Goal: Task Accomplishment & Management: Use online tool/utility

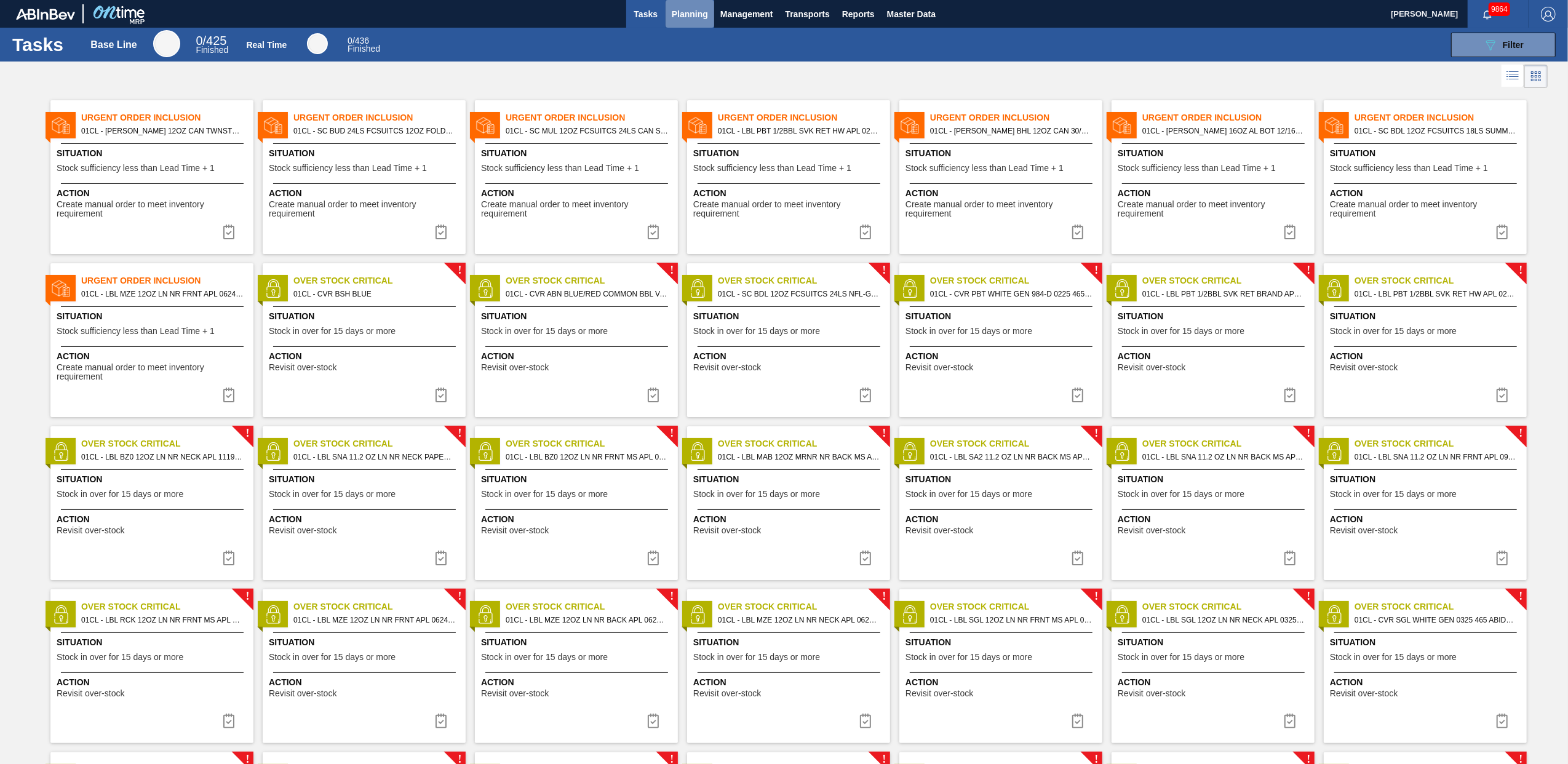
click at [695, 19] on span "Planning" at bounding box center [690, 14] width 37 height 15
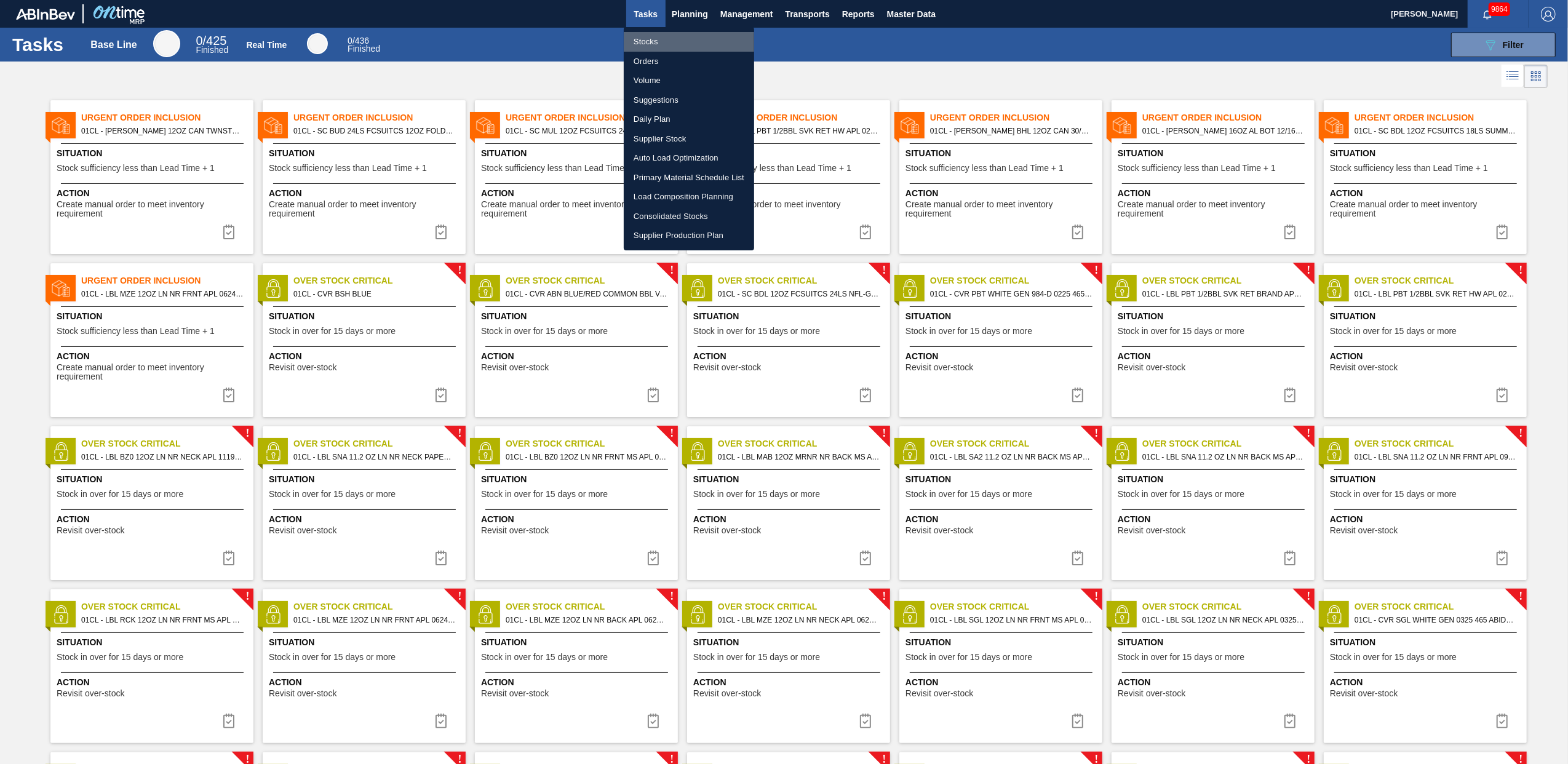
click at [654, 42] on li "Stocks" at bounding box center [688, 42] width 130 height 20
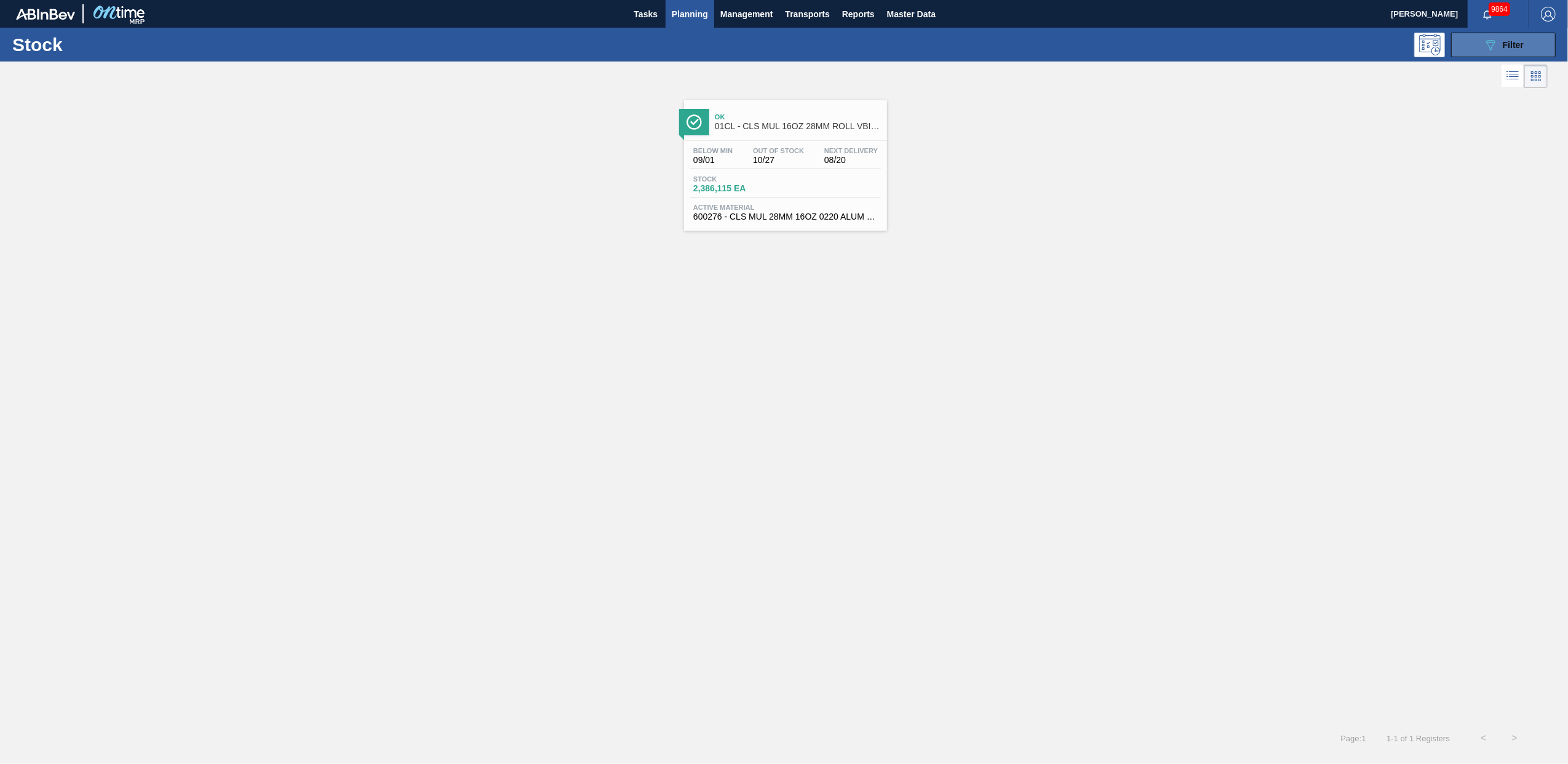
click at [1503, 40] on span "Filter" at bounding box center [1513, 45] width 21 height 10
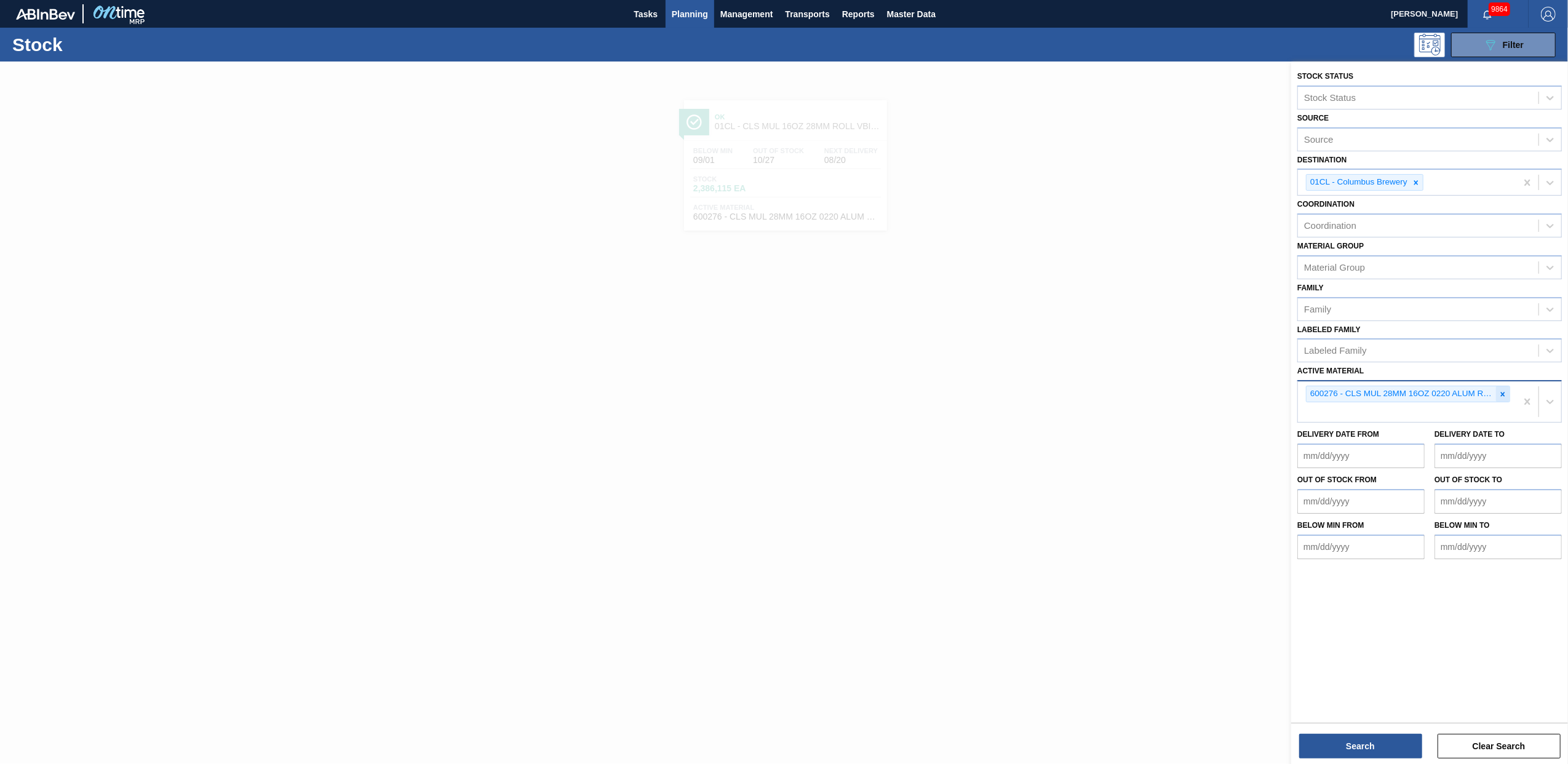
click at [1501, 395] on icon at bounding box center [1503, 394] width 9 height 9
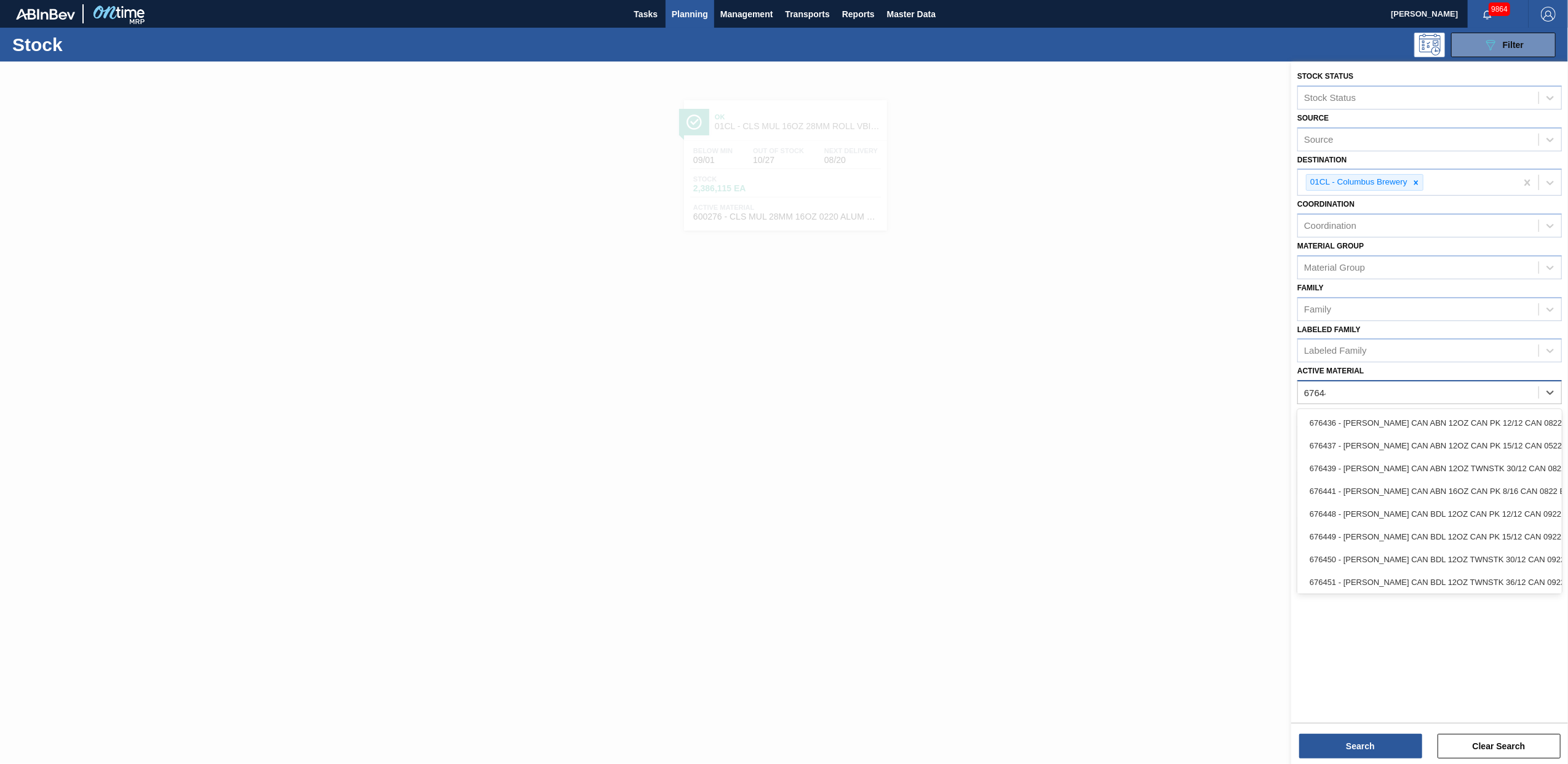
type Material "676449"
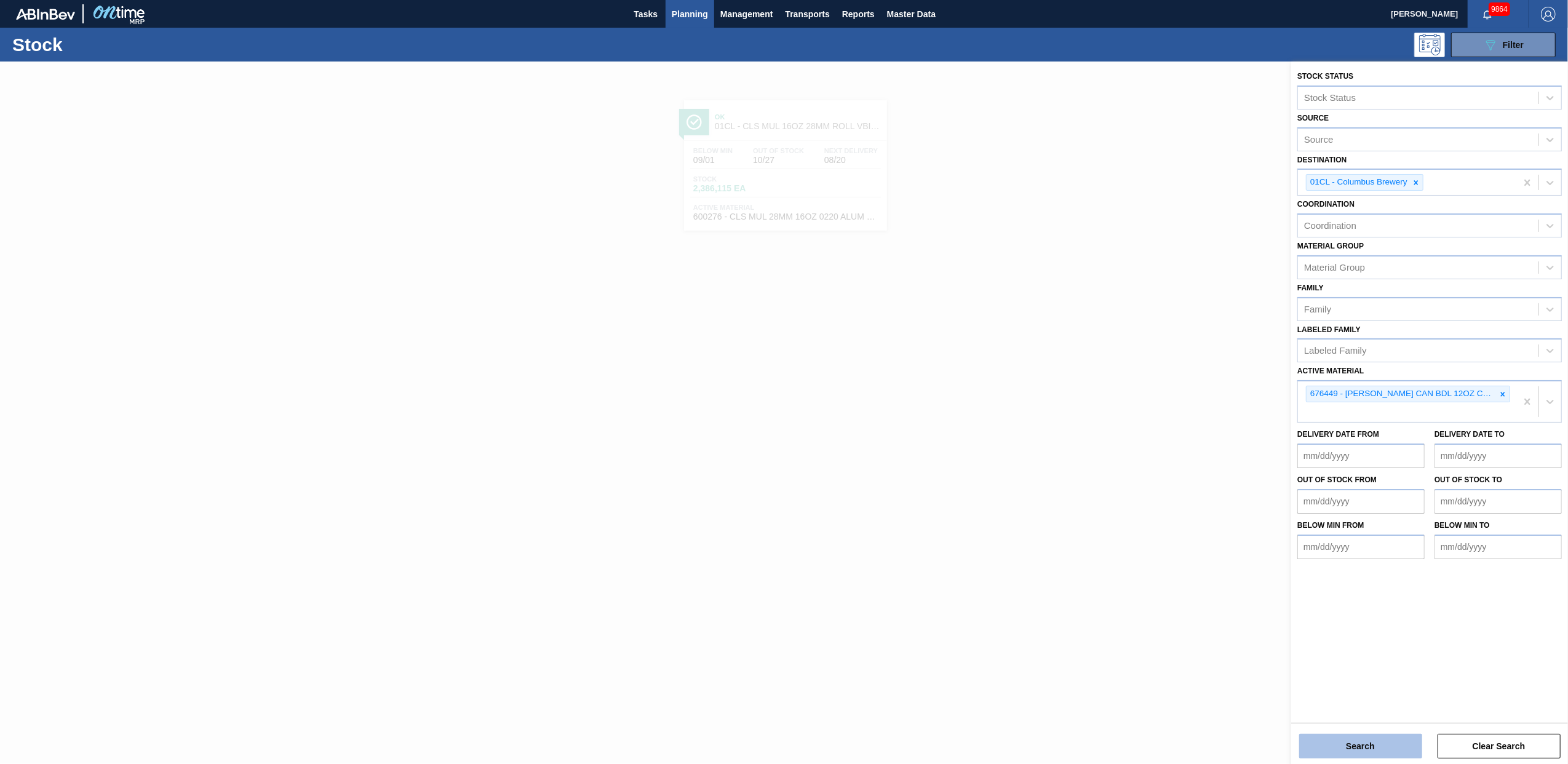
click at [1370, 749] on button "Search" at bounding box center [1360, 746] width 123 height 25
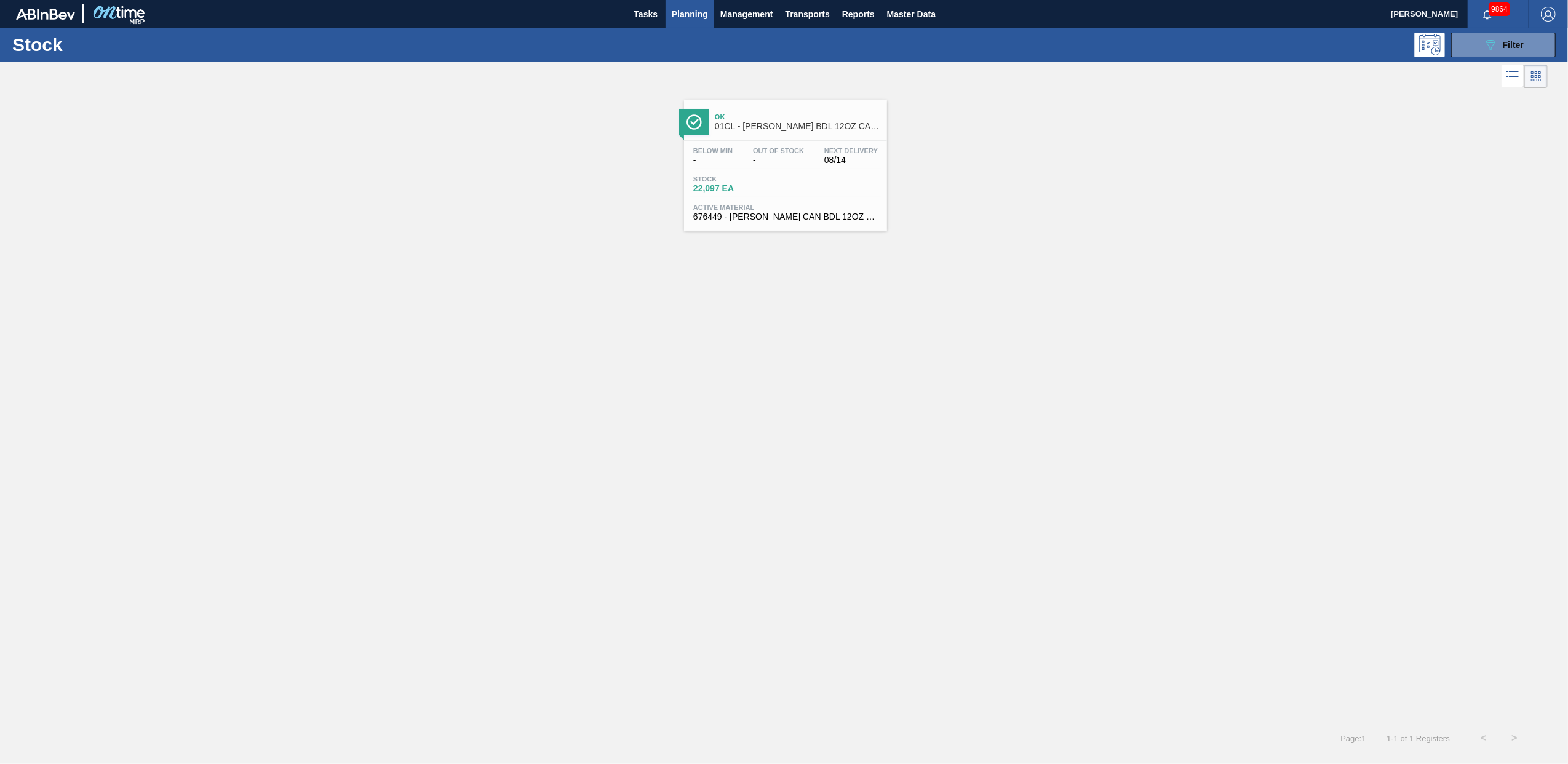
click at [751, 185] on span "22,097 EA" at bounding box center [736, 188] width 86 height 9
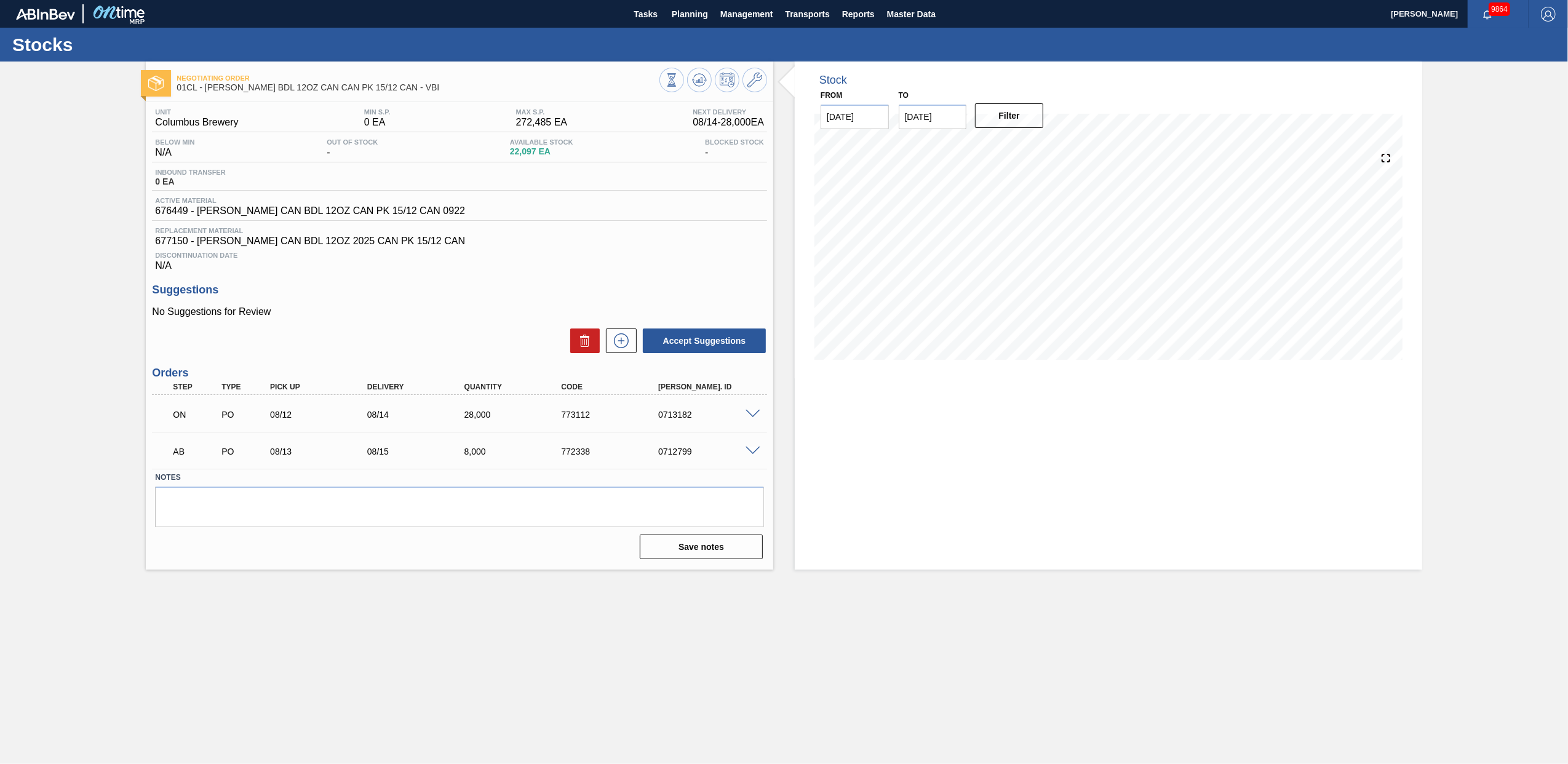
click at [751, 451] on span at bounding box center [753, 451] width 15 height 9
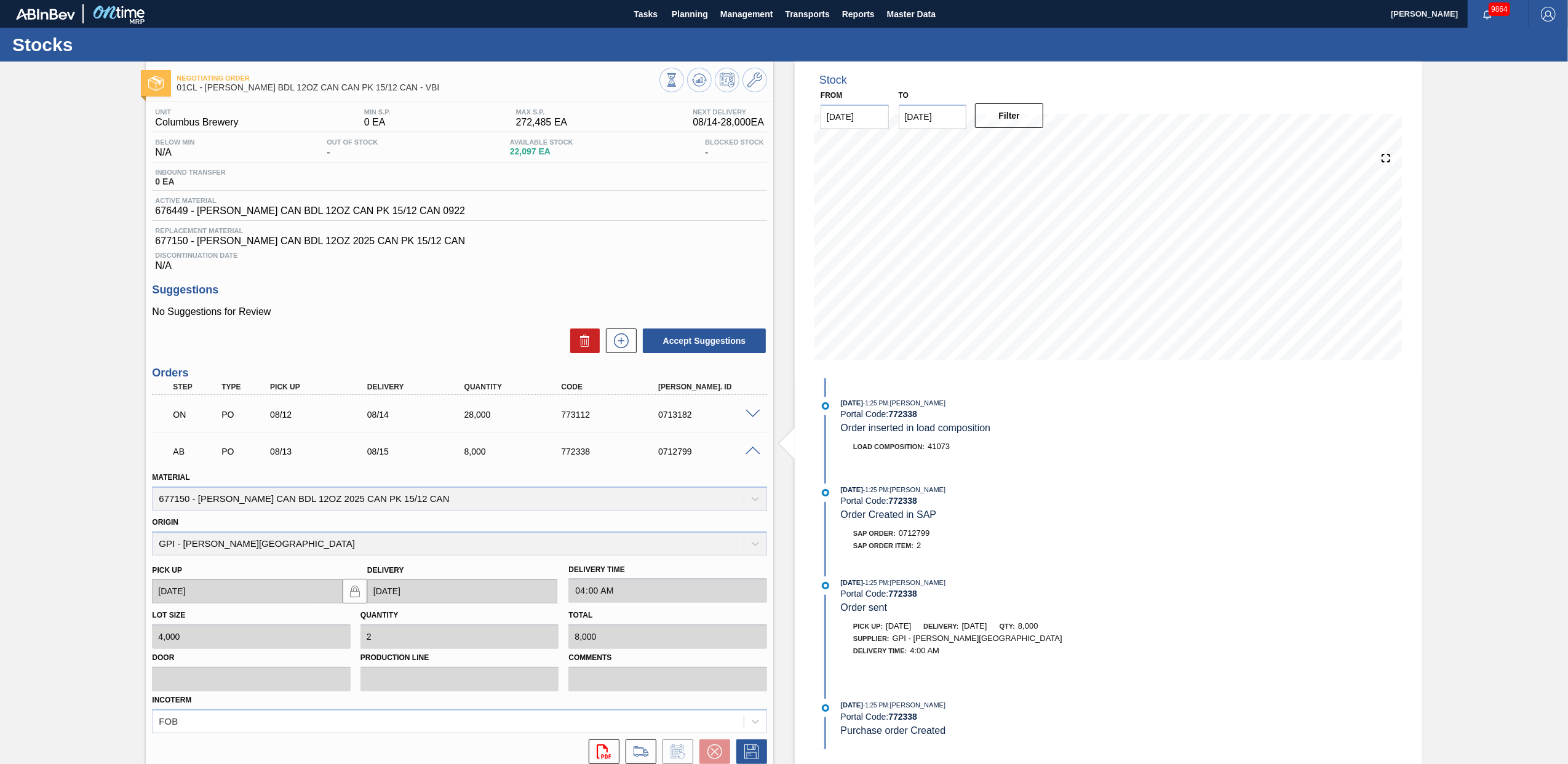
scroll to position [104, 0]
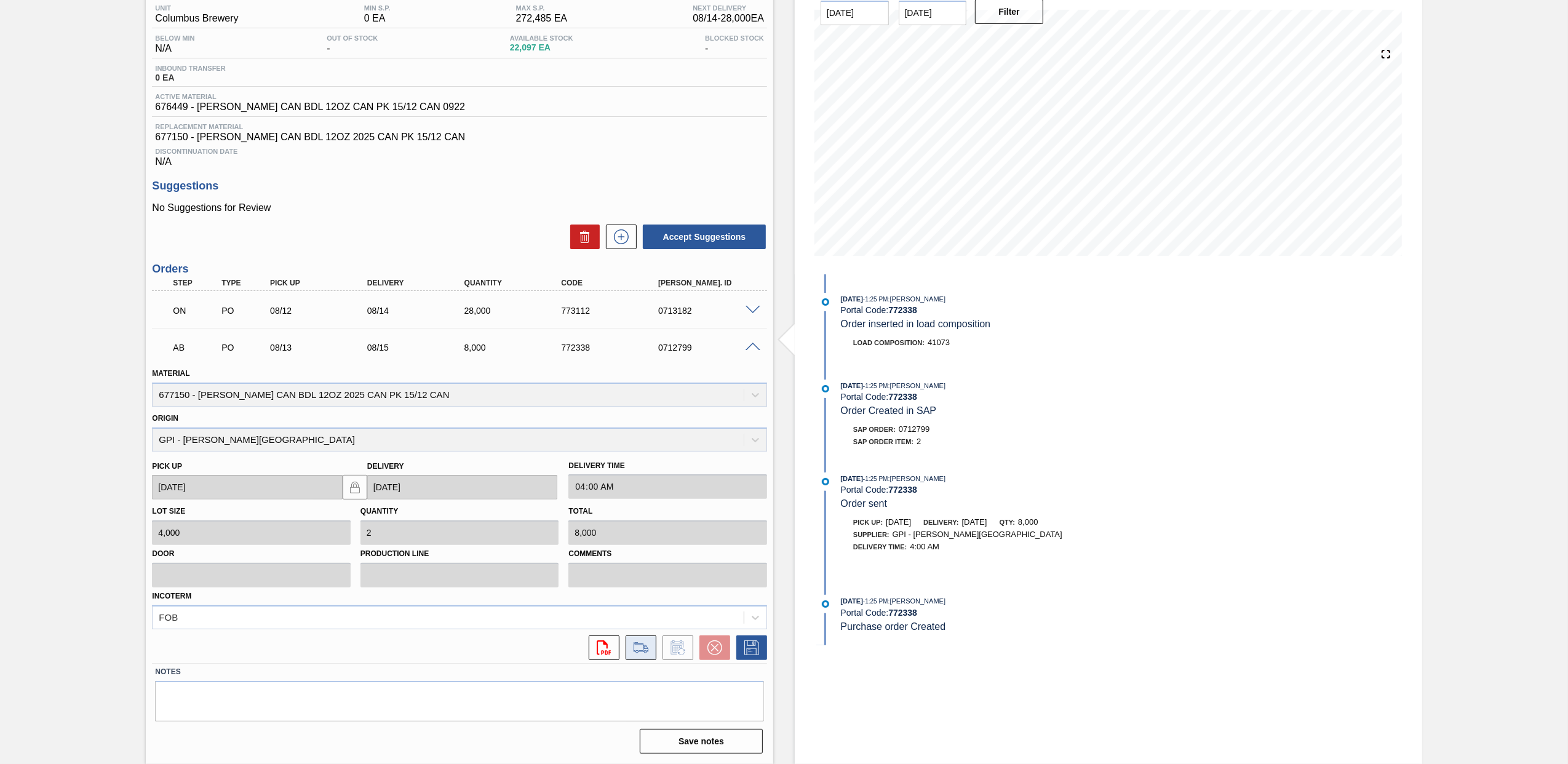
click at [632, 648] on icon at bounding box center [641, 647] width 20 height 15
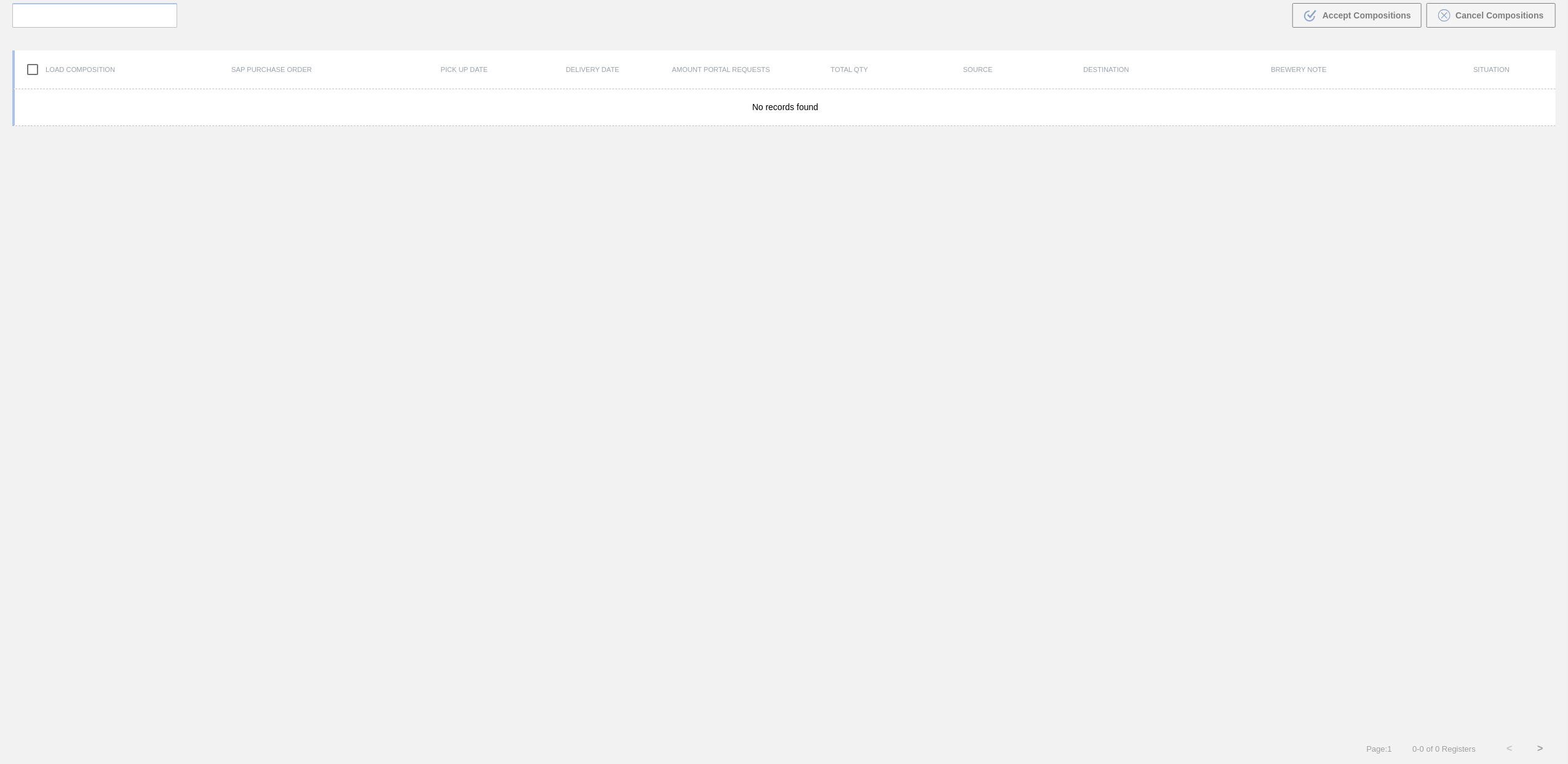
scroll to position [89, 0]
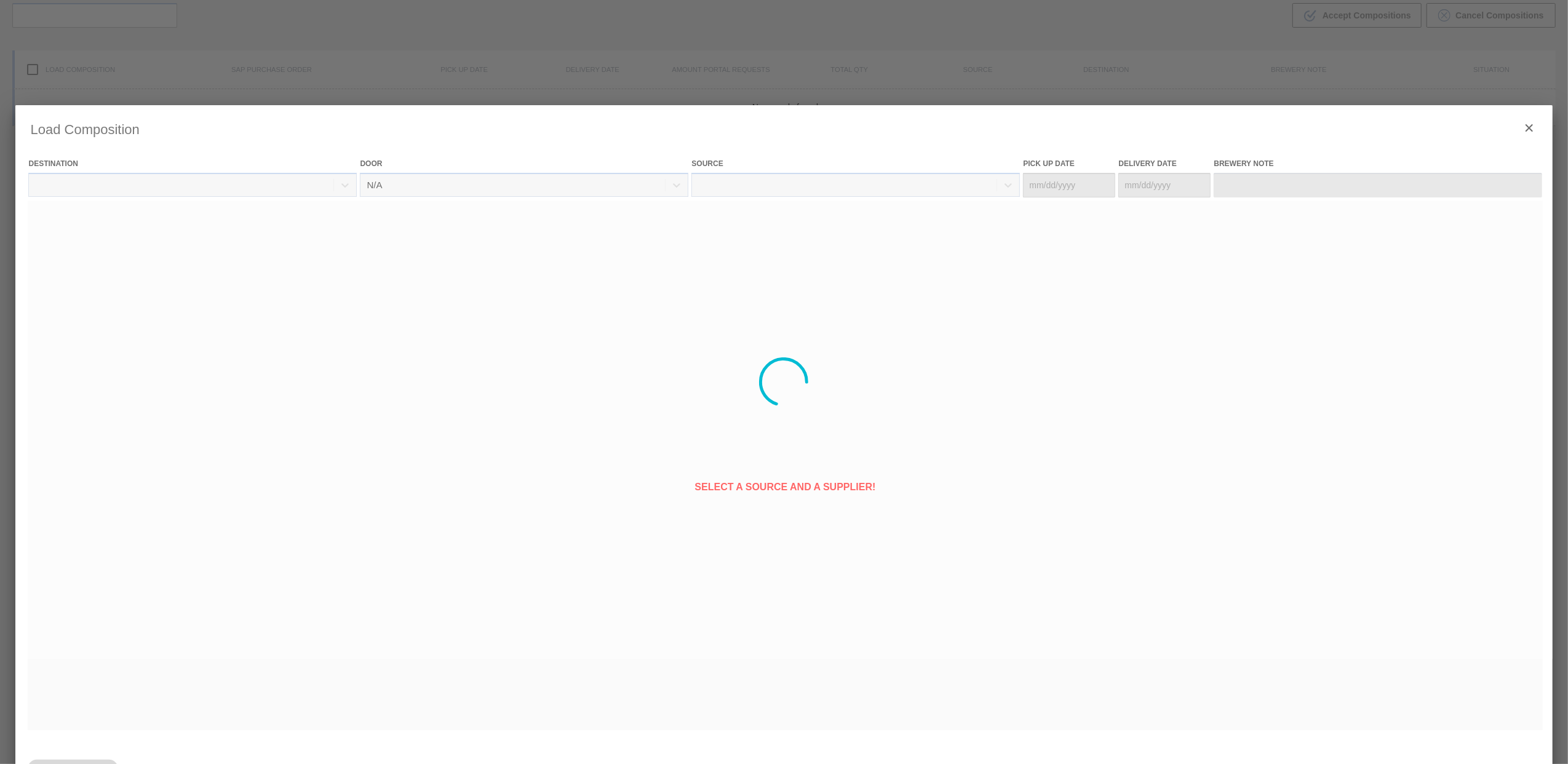
type Date "[DATE]"
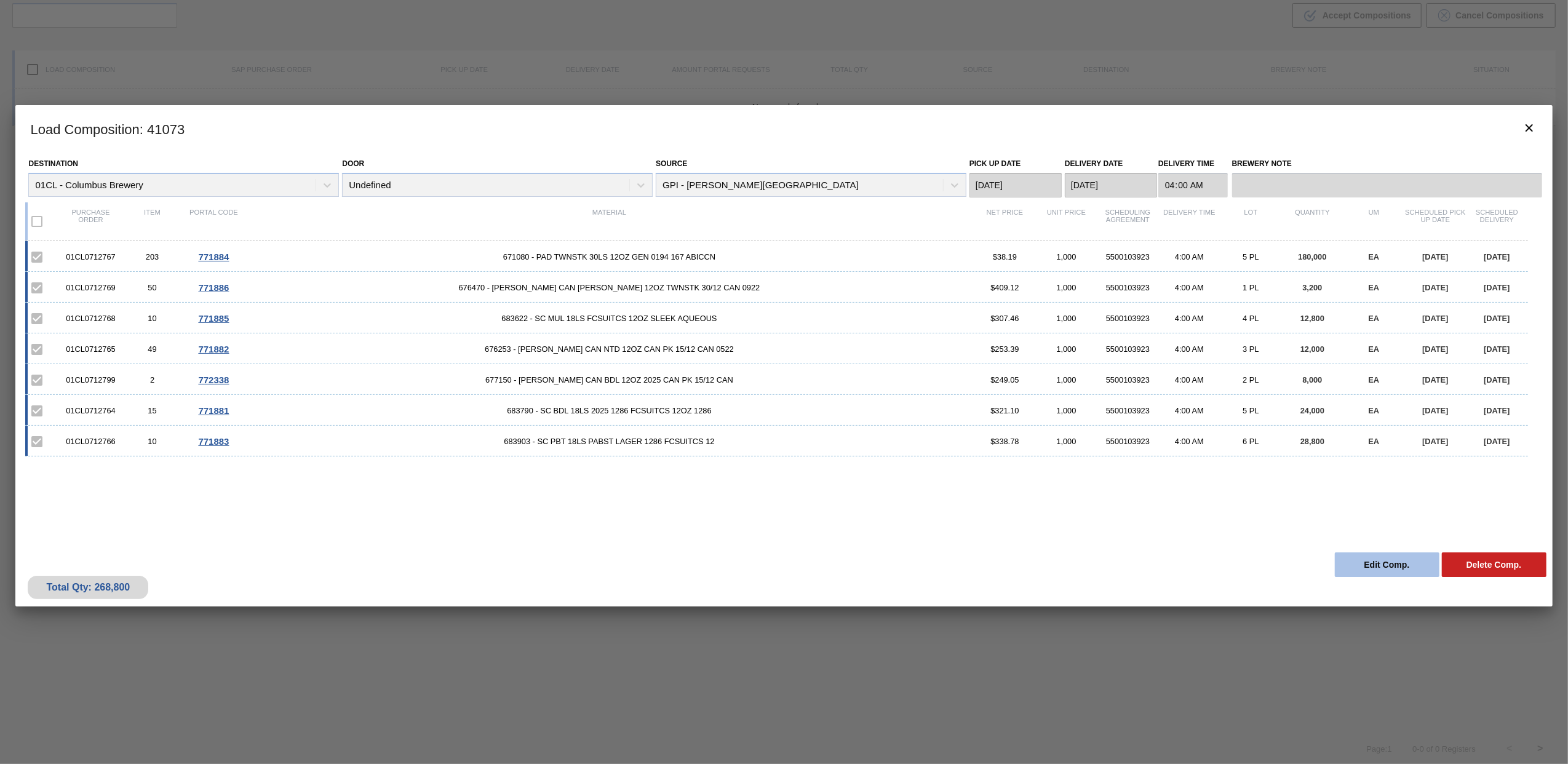
click at [1370, 568] on button "Edit Comp." at bounding box center [1387, 564] width 105 height 25
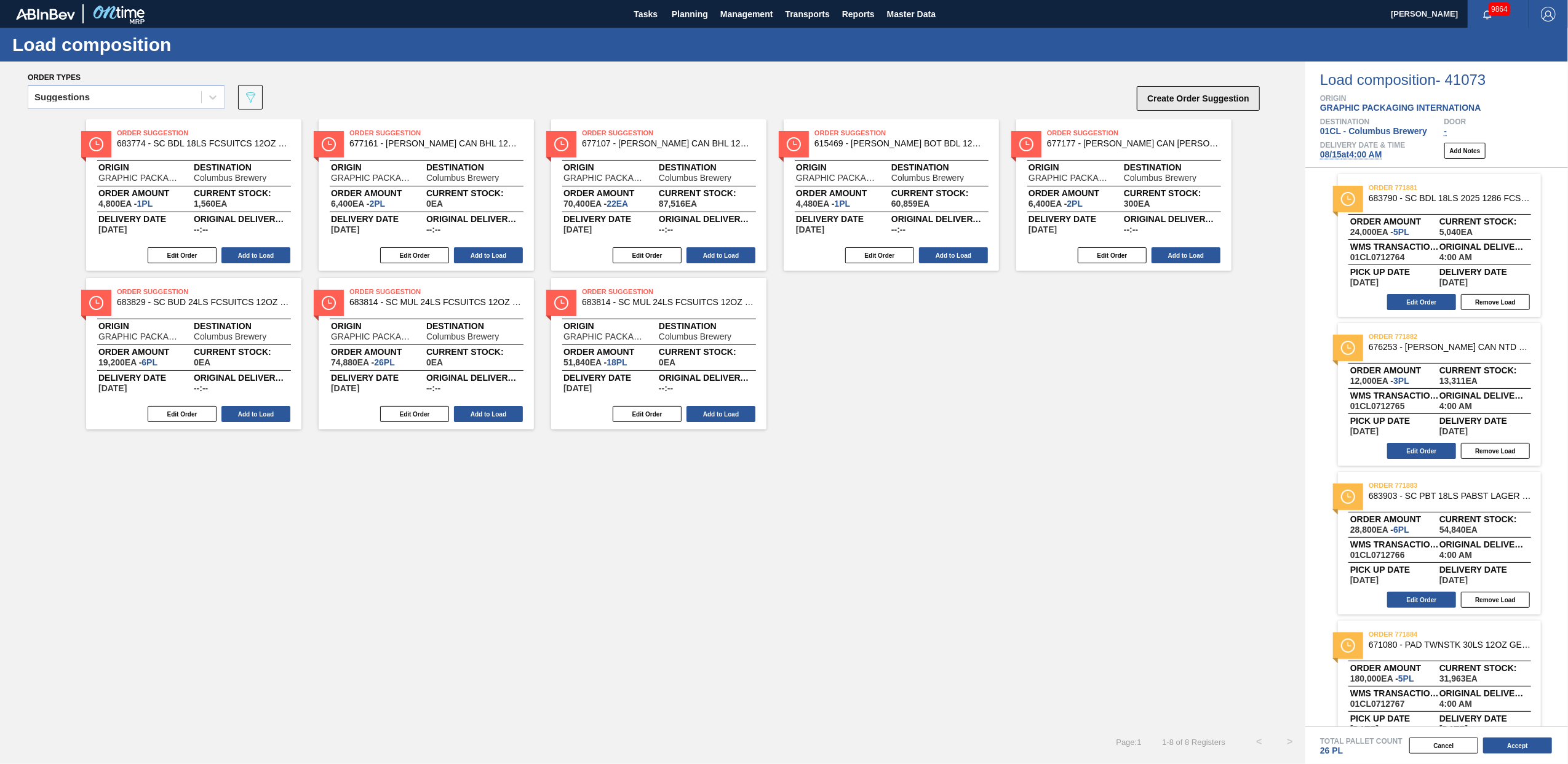
click at [1201, 101] on button "Create Order Suggestion" at bounding box center [1198, 99] width 123 height 25
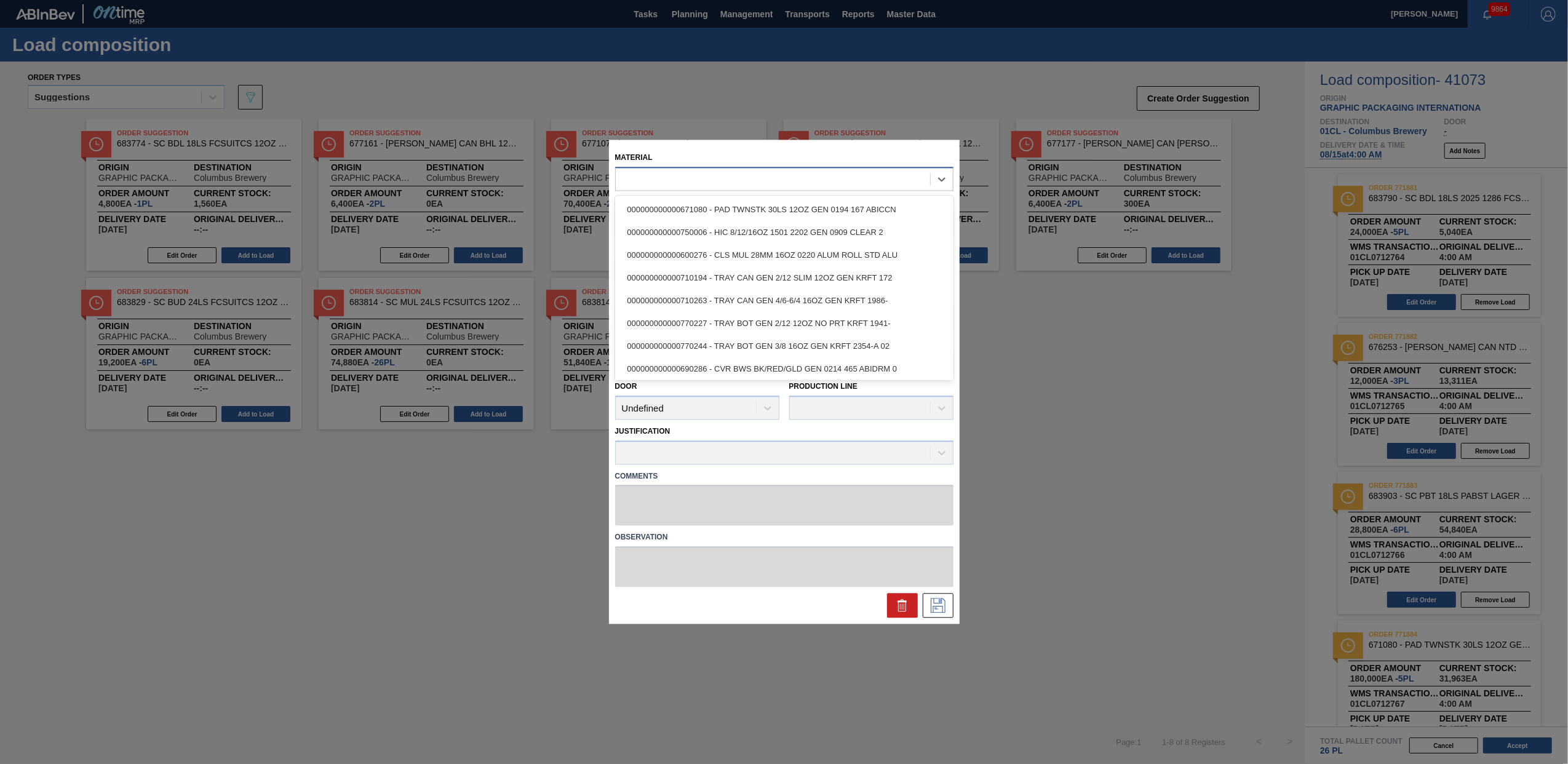
click at [653, 177] on div at bounding box center [773, 179] width 314 height 18
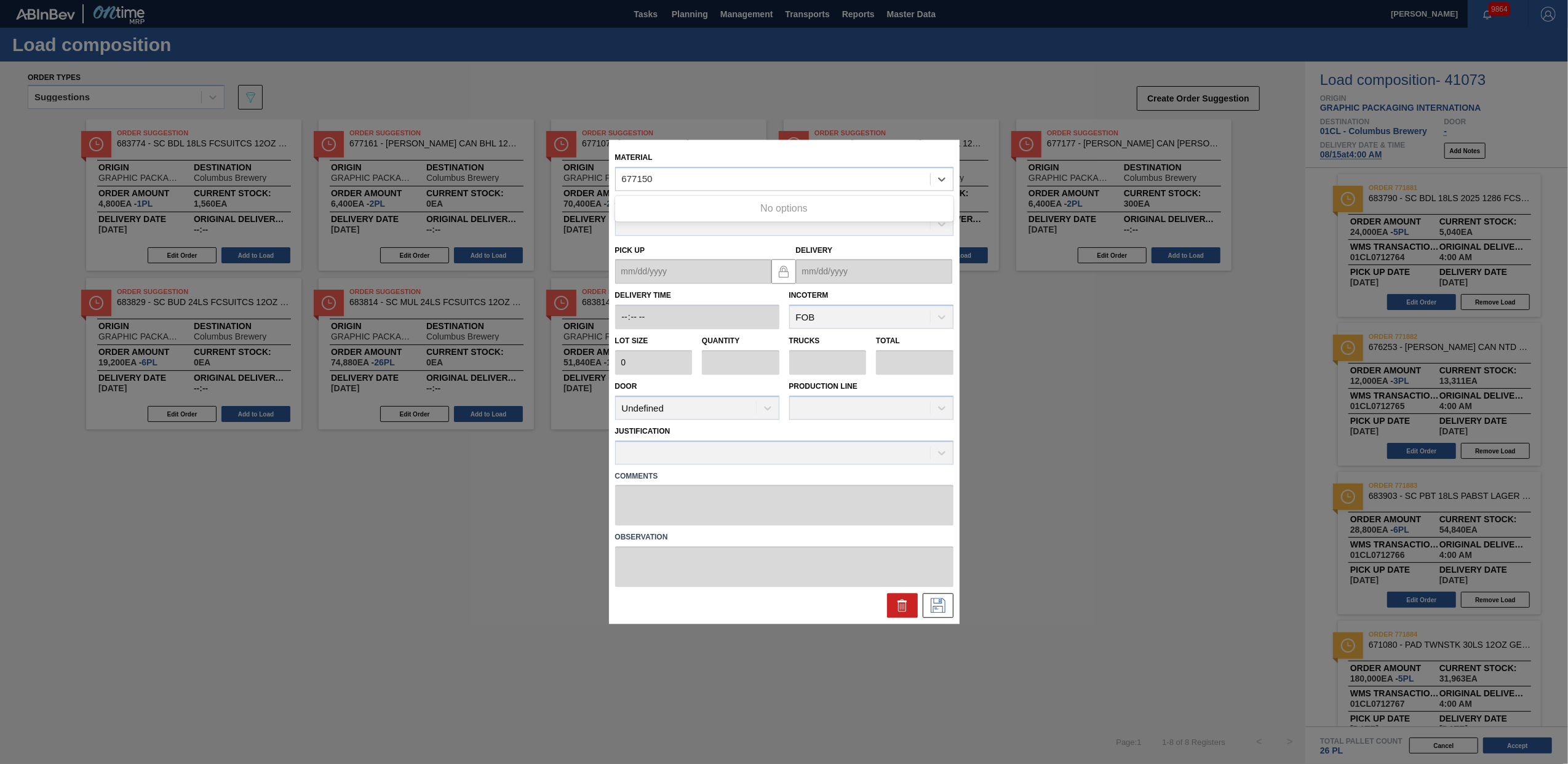
type input "677150"
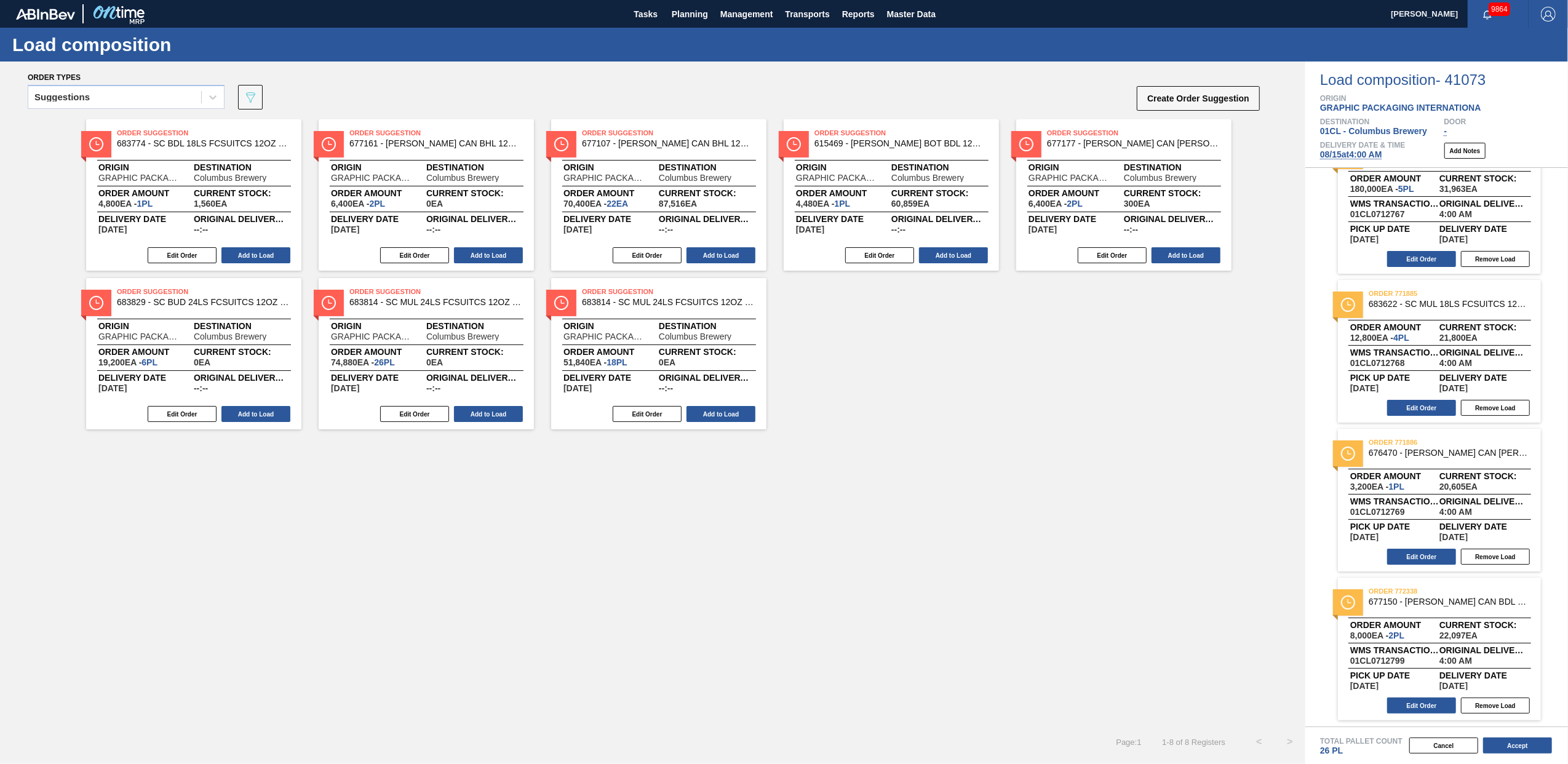
scroll to position [157, 0]
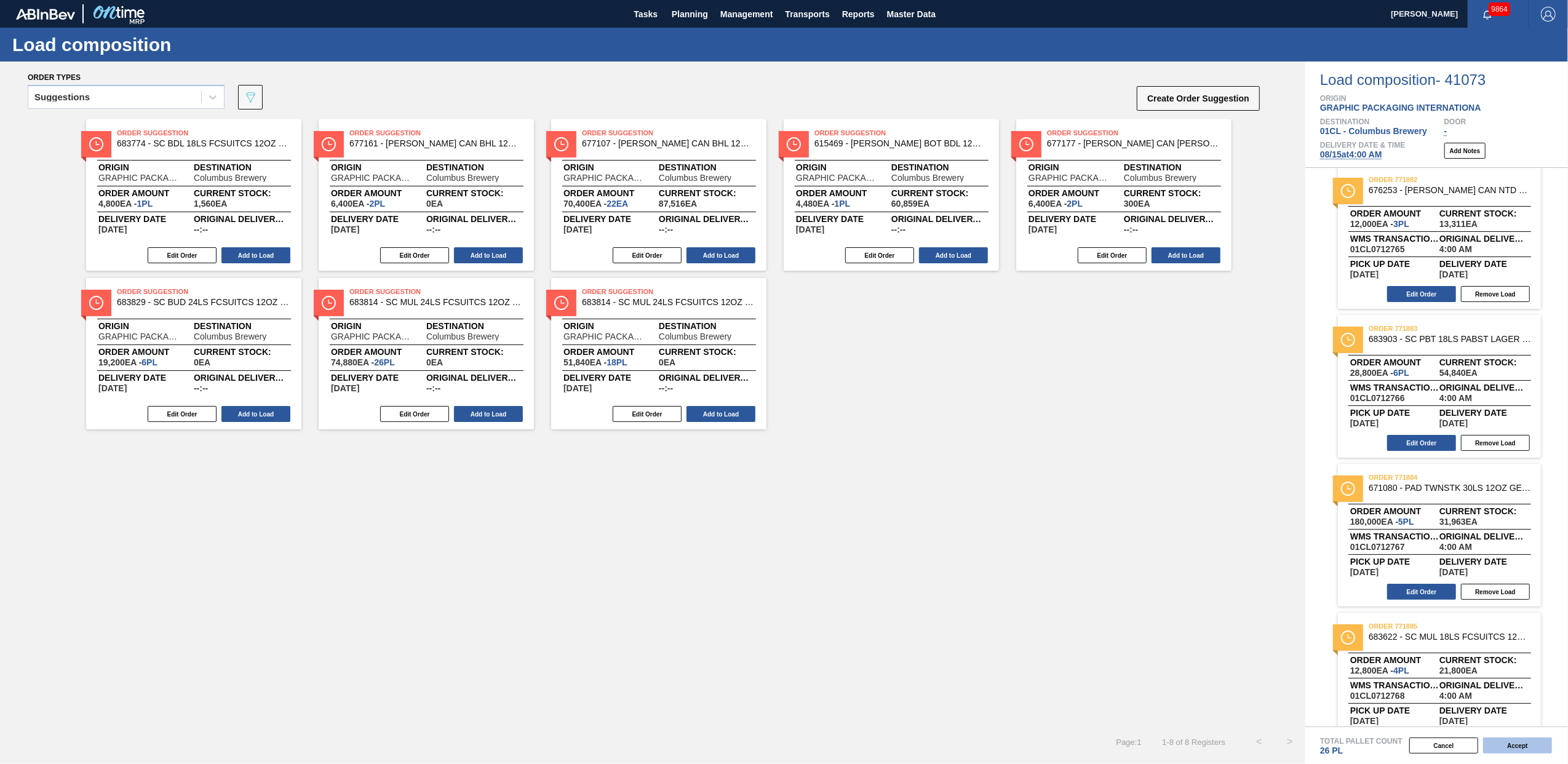
click at [1525, 751] on button "Accept" at bounding box center [1517, 745] width 69 height 16
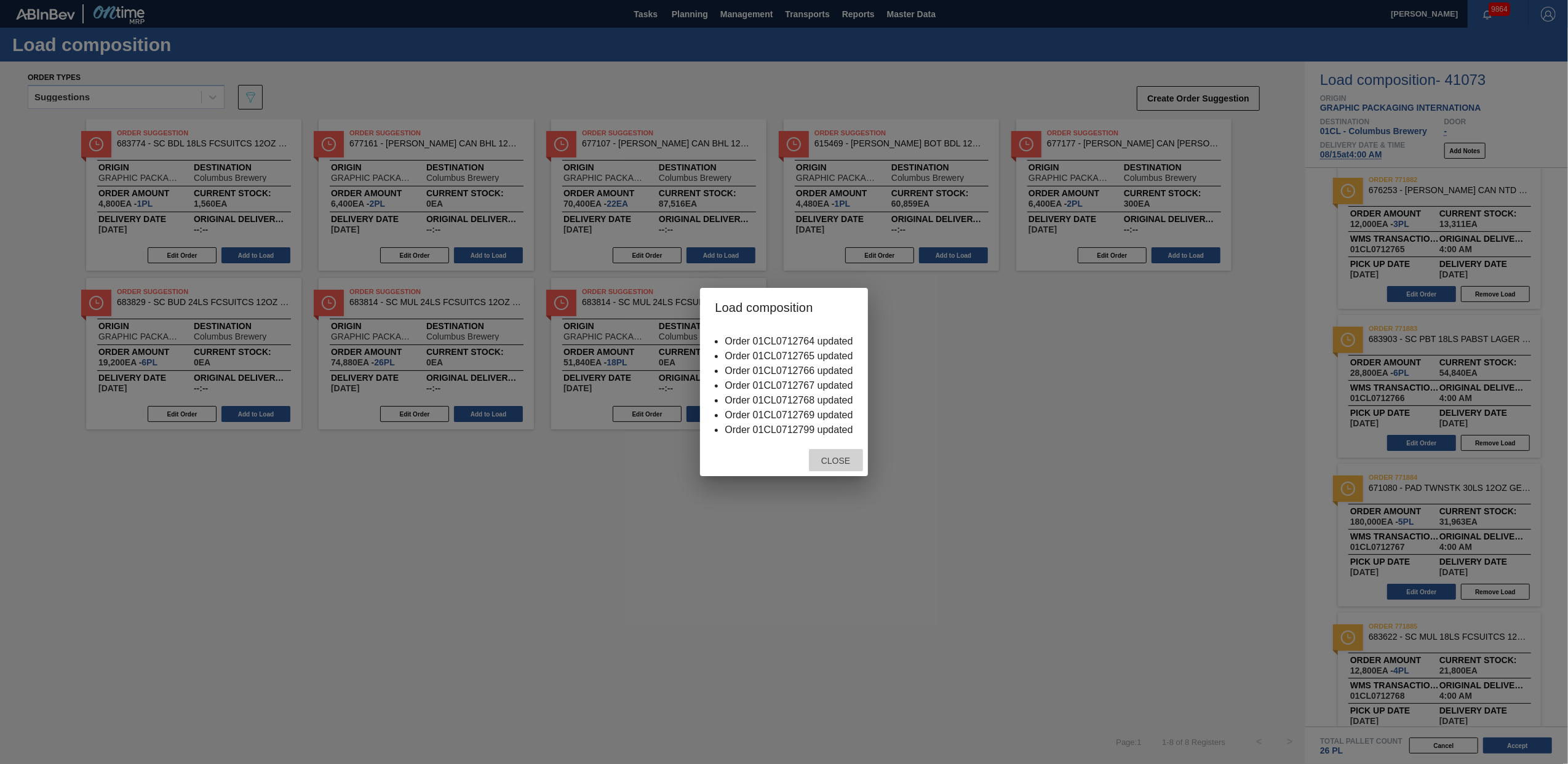
click at [842, 464] on span "Close" at bounding box center [835, 461] width 48 height 10
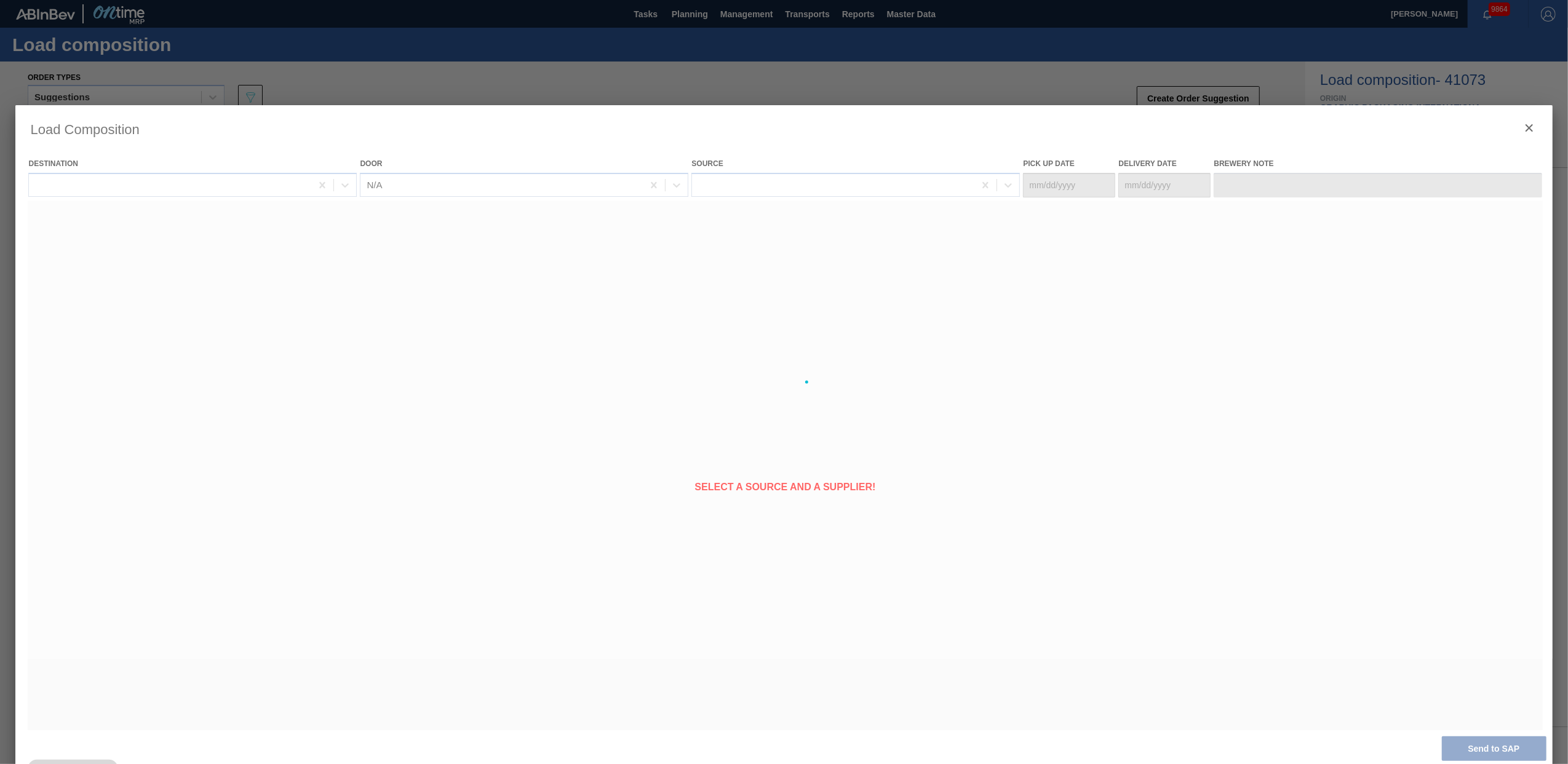
type Date "[DATE]"
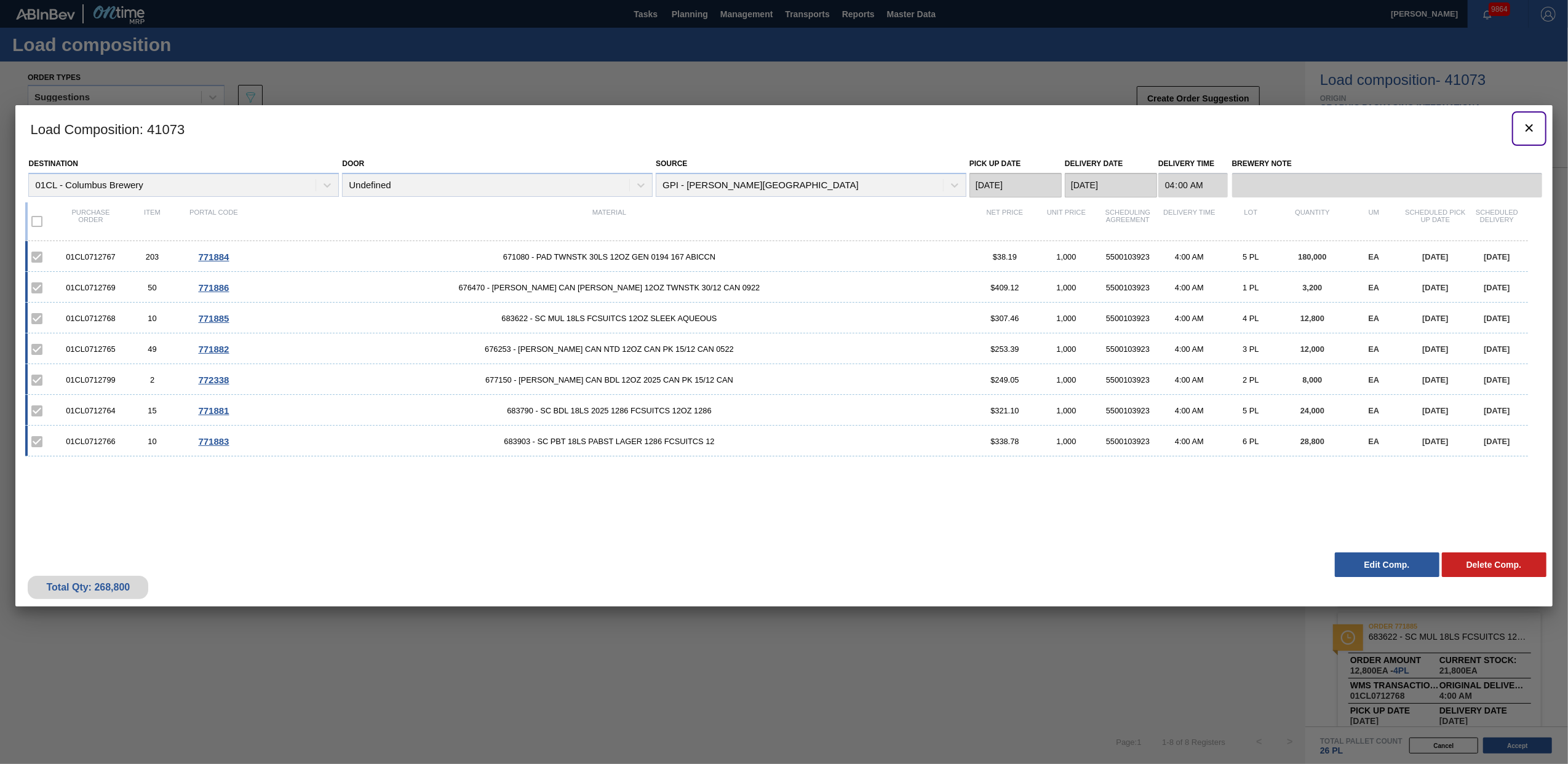
click at [1528, 131] on icon "botão de ícone" at bounding box center [1529, 128] width 15 height 15
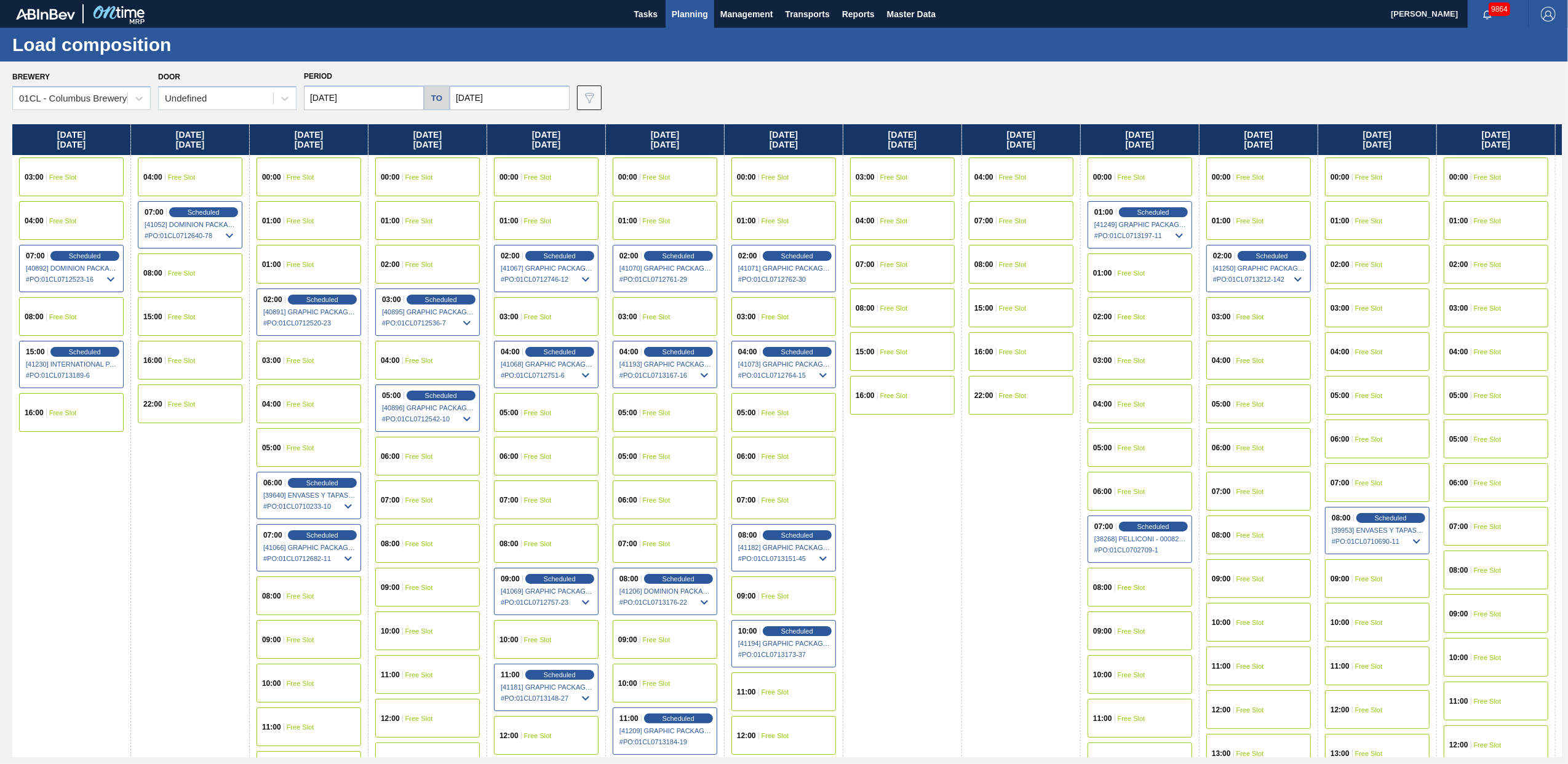
click at [700, 20] on span "Planning" at bounding box center [690, 14] width 37 height 15
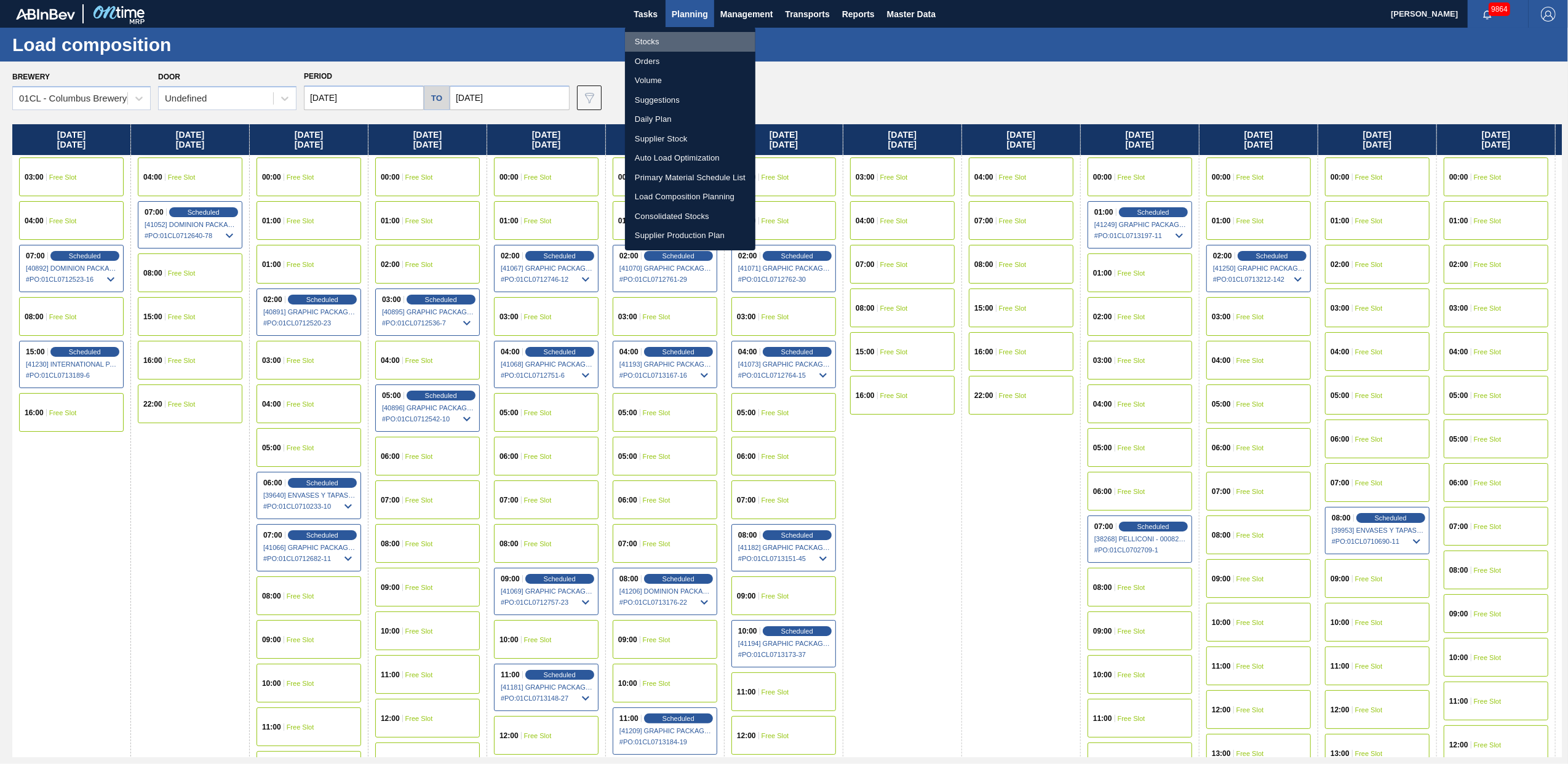
click at [659, 42] on li "Stocks" at bounding box center [690, 42] width 130 height 20
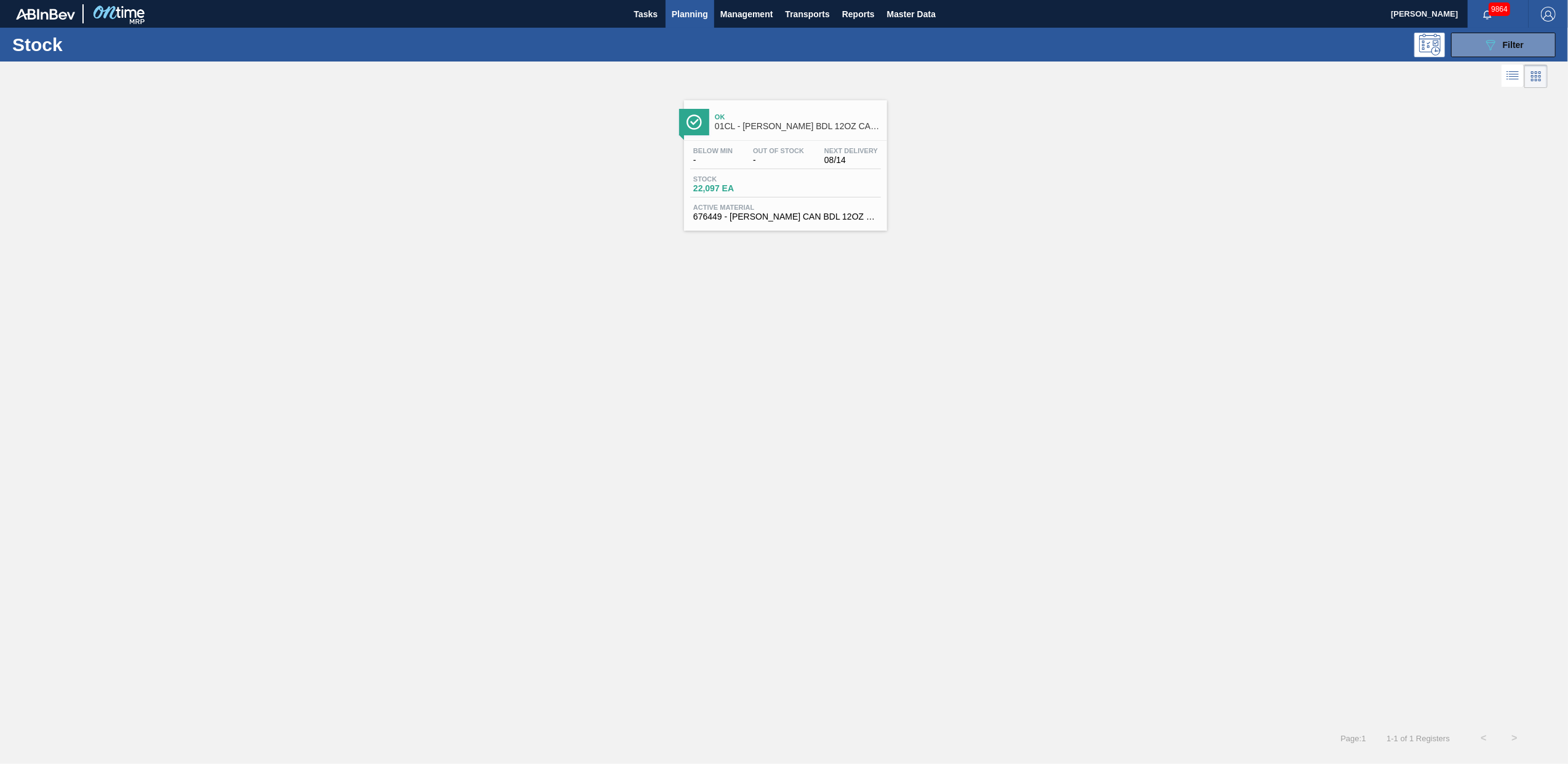
click at [803, 133] on div "Ok 01CL - [PERSON_NAME] BDL 12OZ CAN CAN PK 15/12 CAN - VBI" at bounding box center [798, 122] width 166 height 28
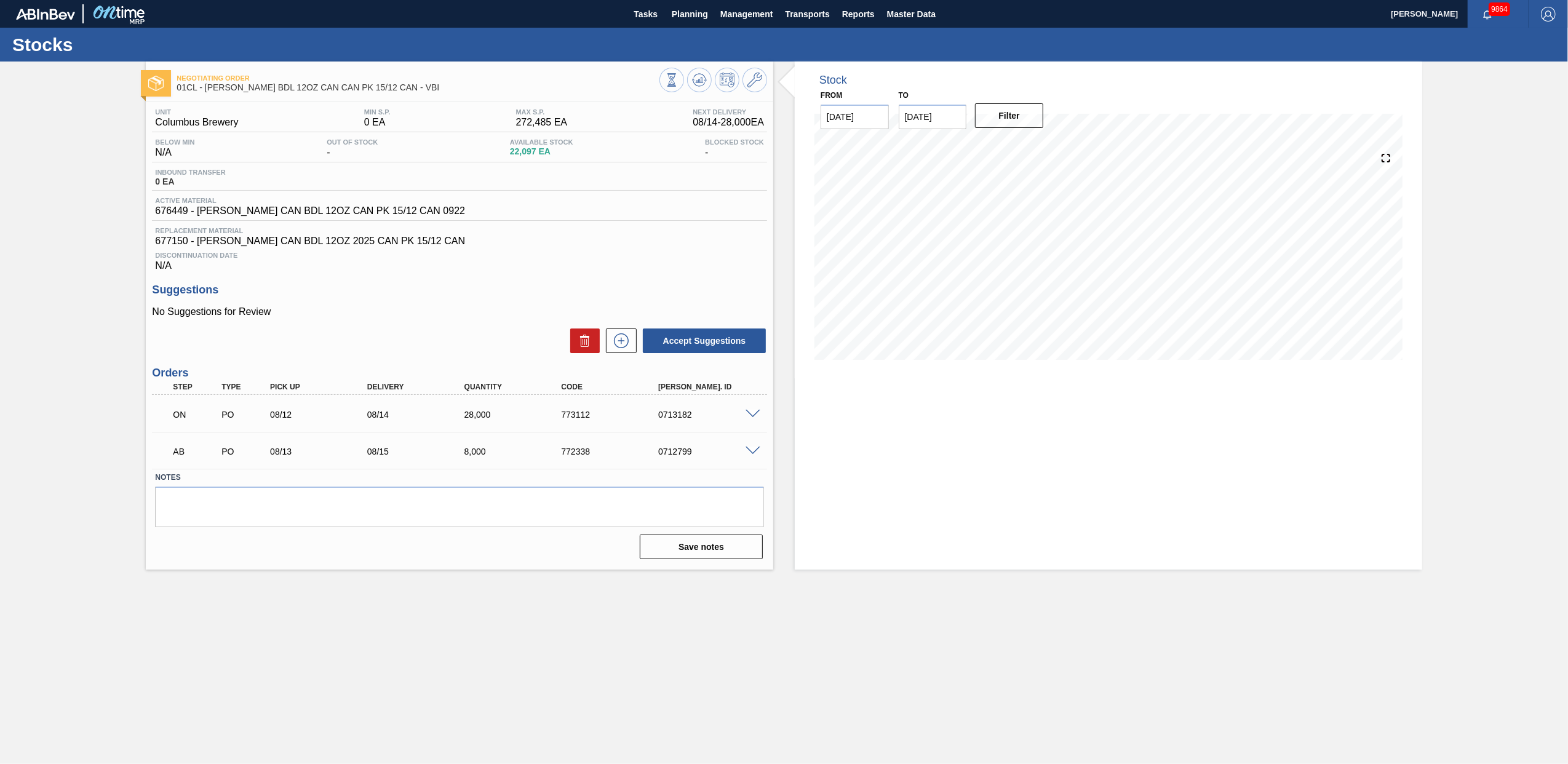
click at [751, 416] on span at bounding box center [753, 414] width 15 height 9
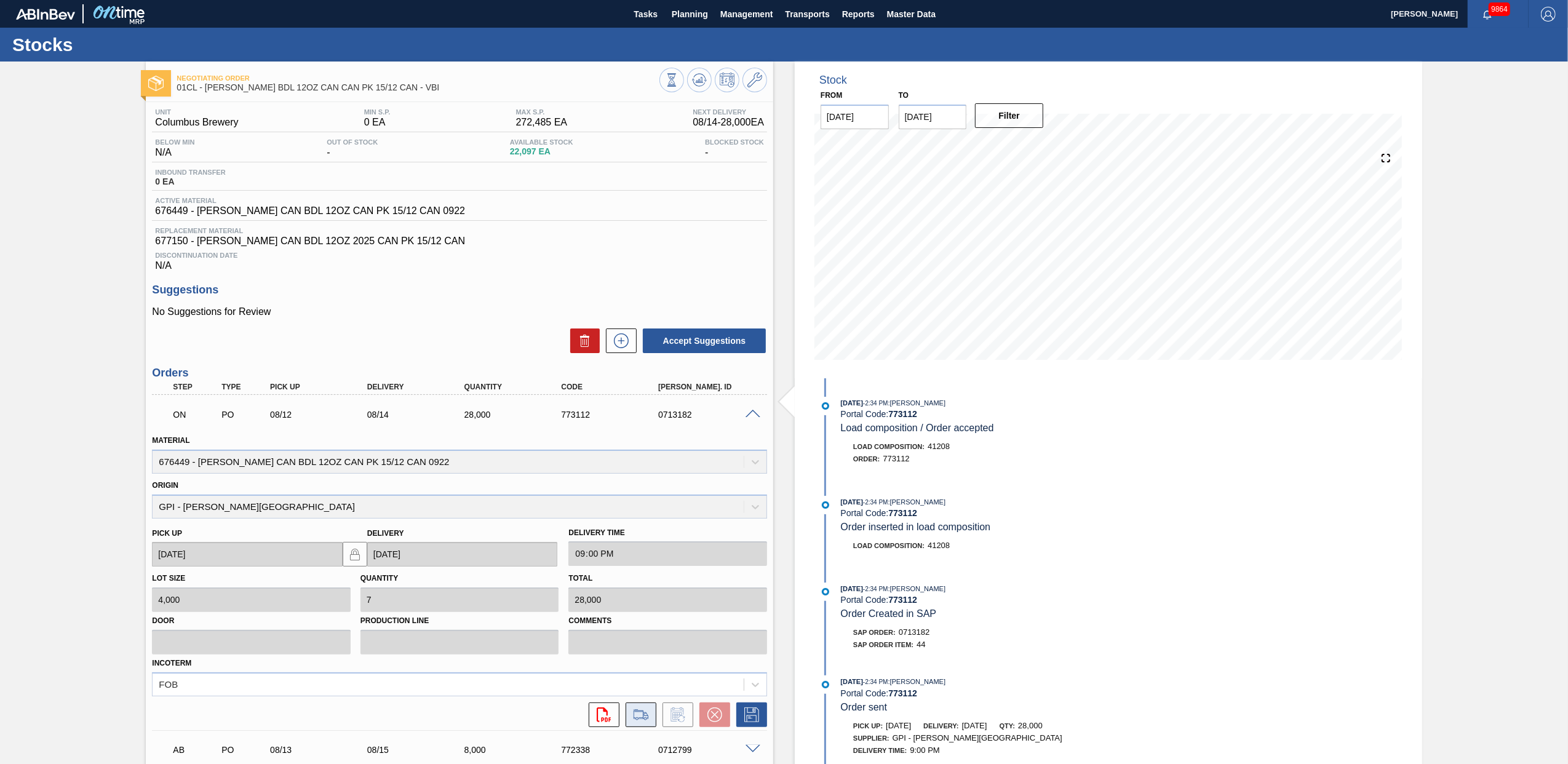
click at [643, 714] on icon at bounding box center [640, 714] width 14 height 9
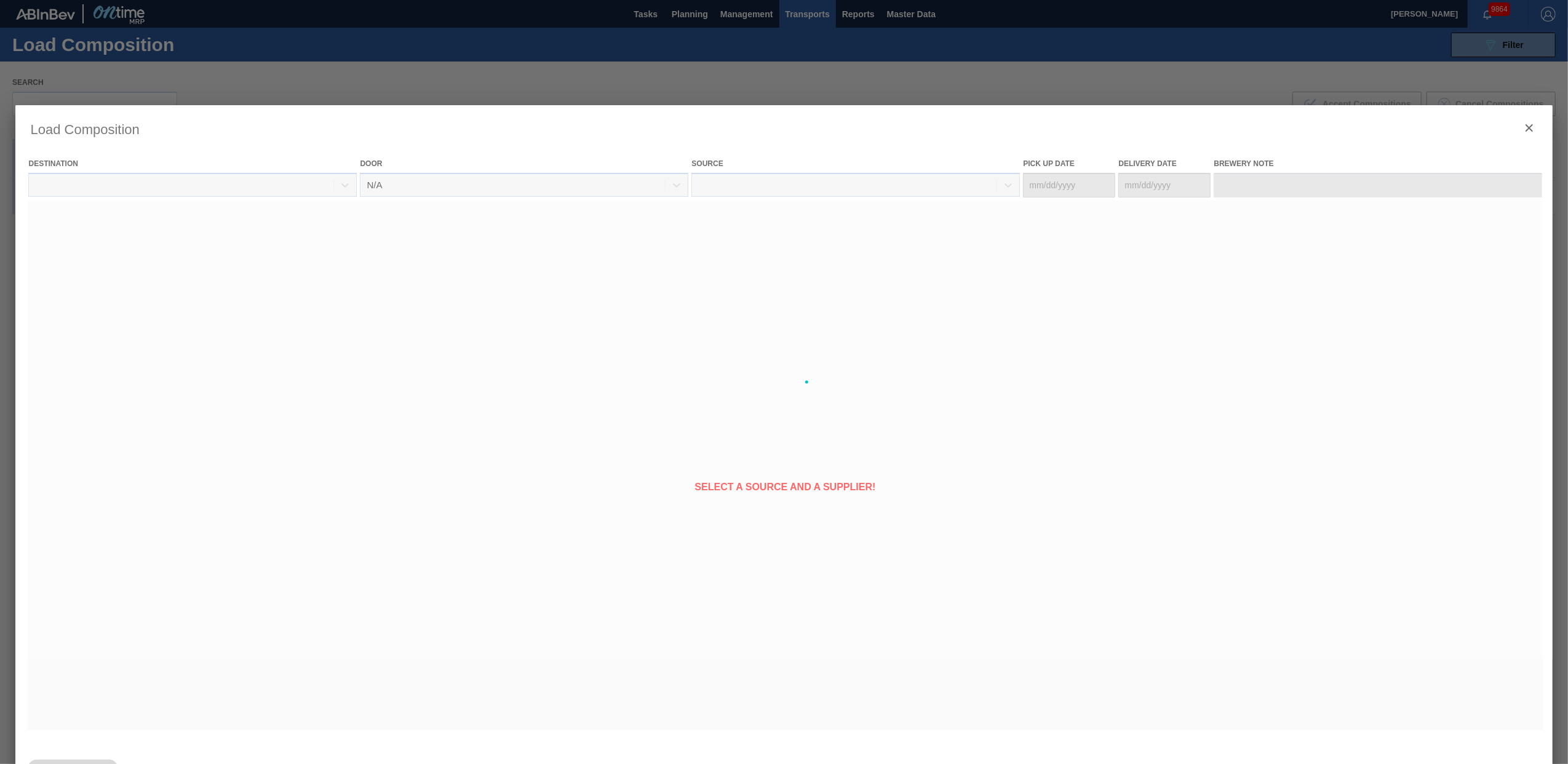
type Date "[DATE]"
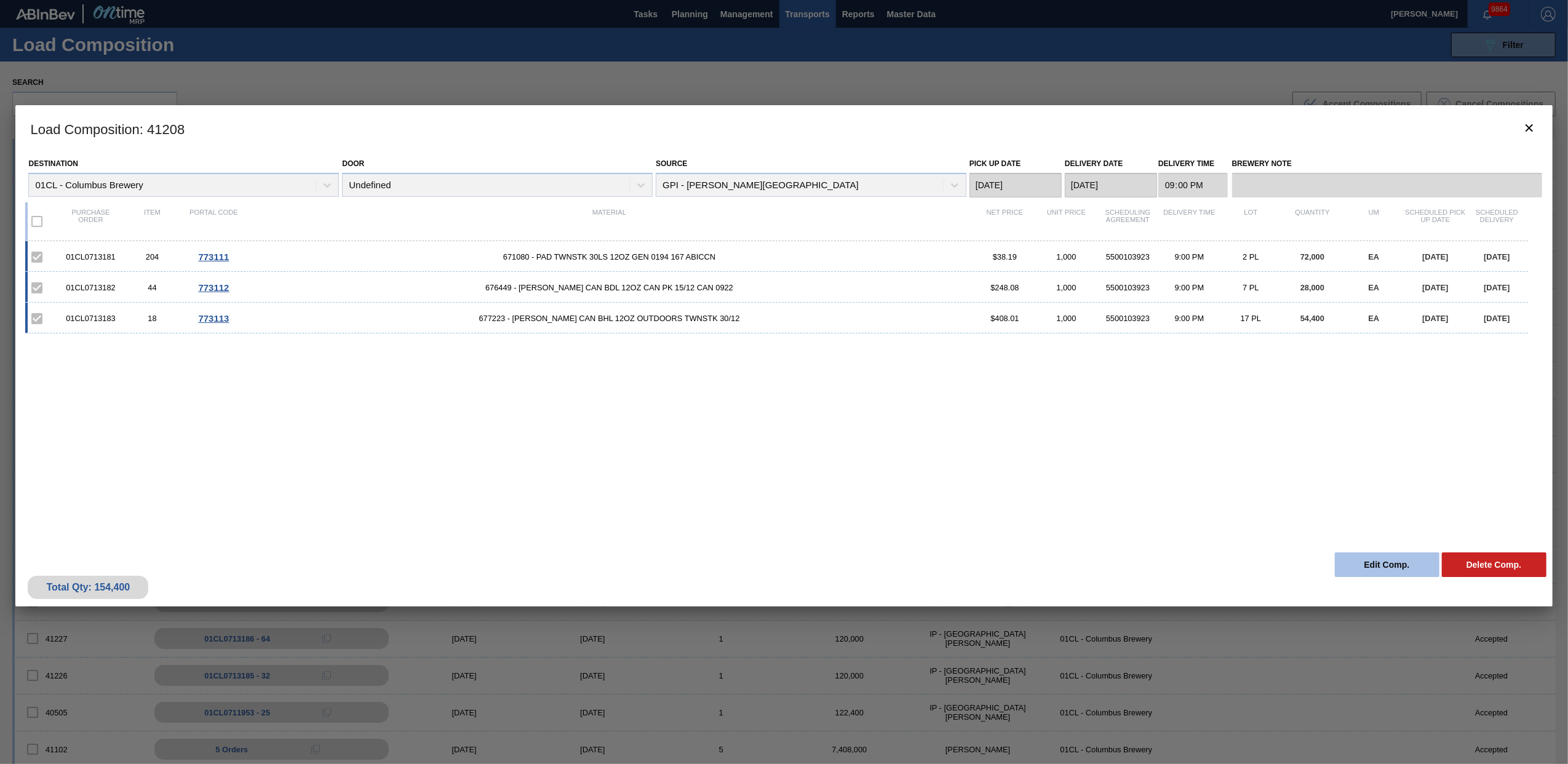
click at [1341, 557] on button "Edit Comp." at bounding box center [1387, 564] width 105 height 25
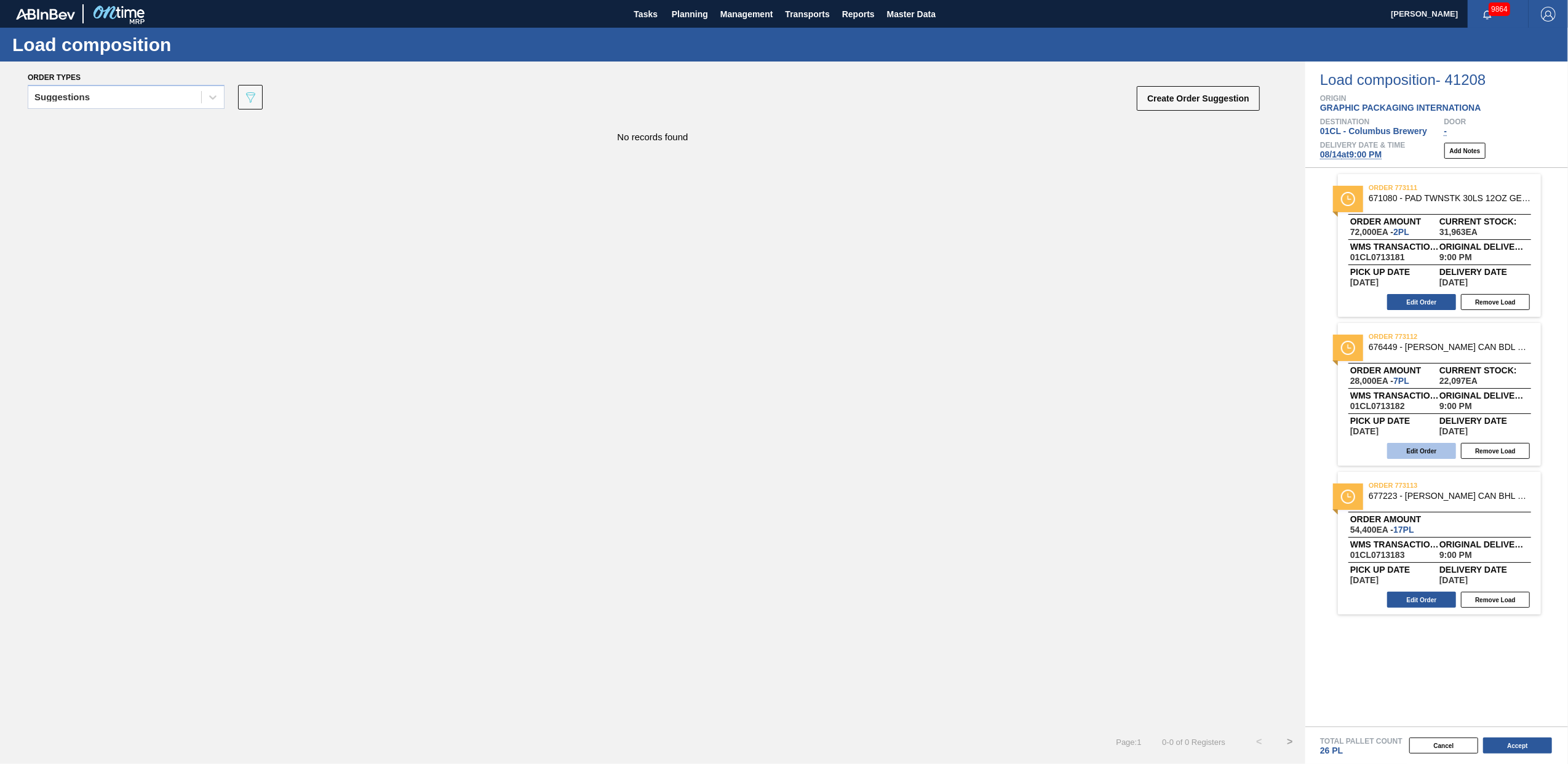
click at [1423, 451] on button "Edit Order" at bounding box center [1421, 451] width 69 height 16
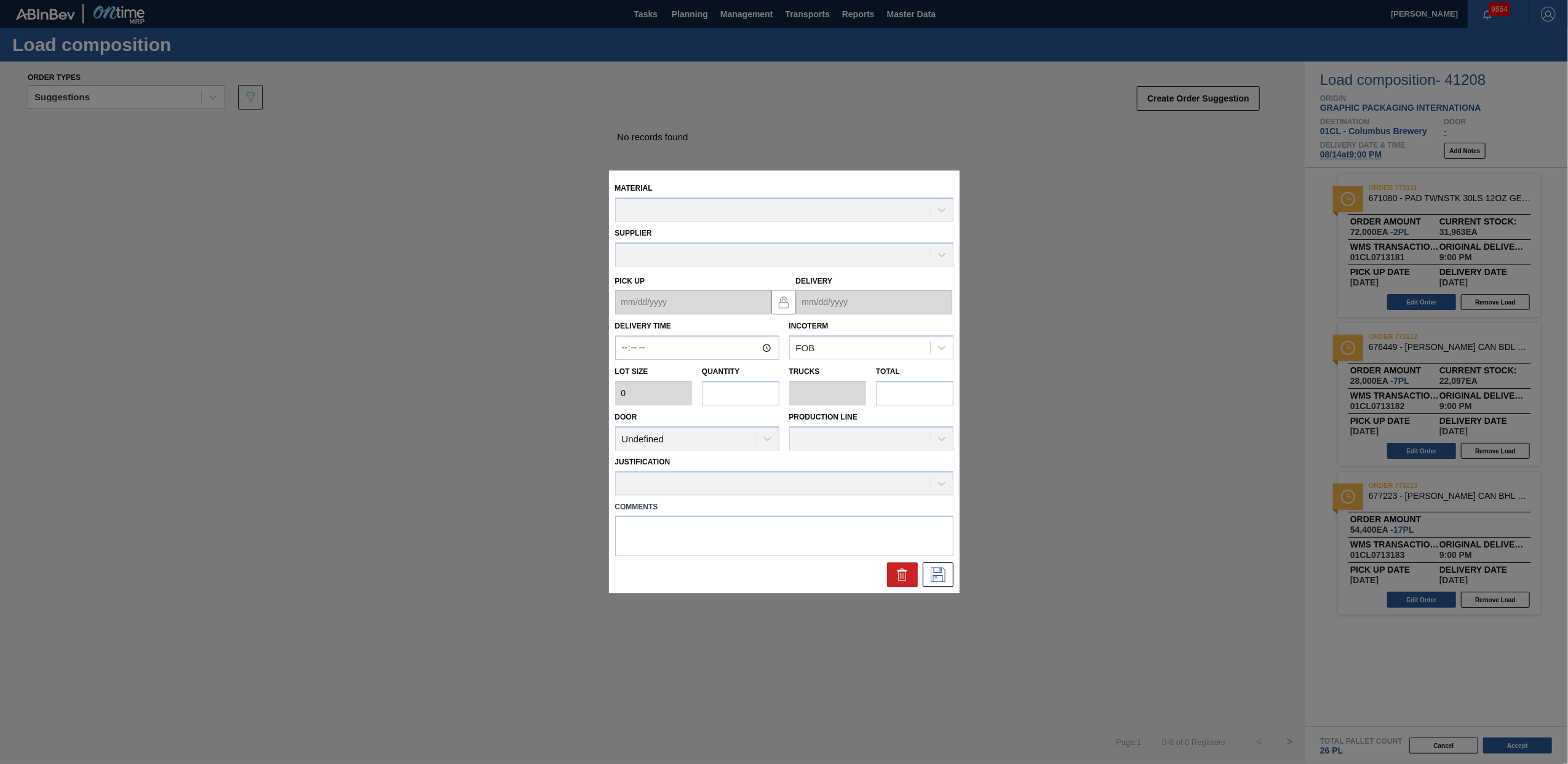
type input "21:00:00"
type input "4,000"
type input "7"
type input "0.269"
type input "28,000"
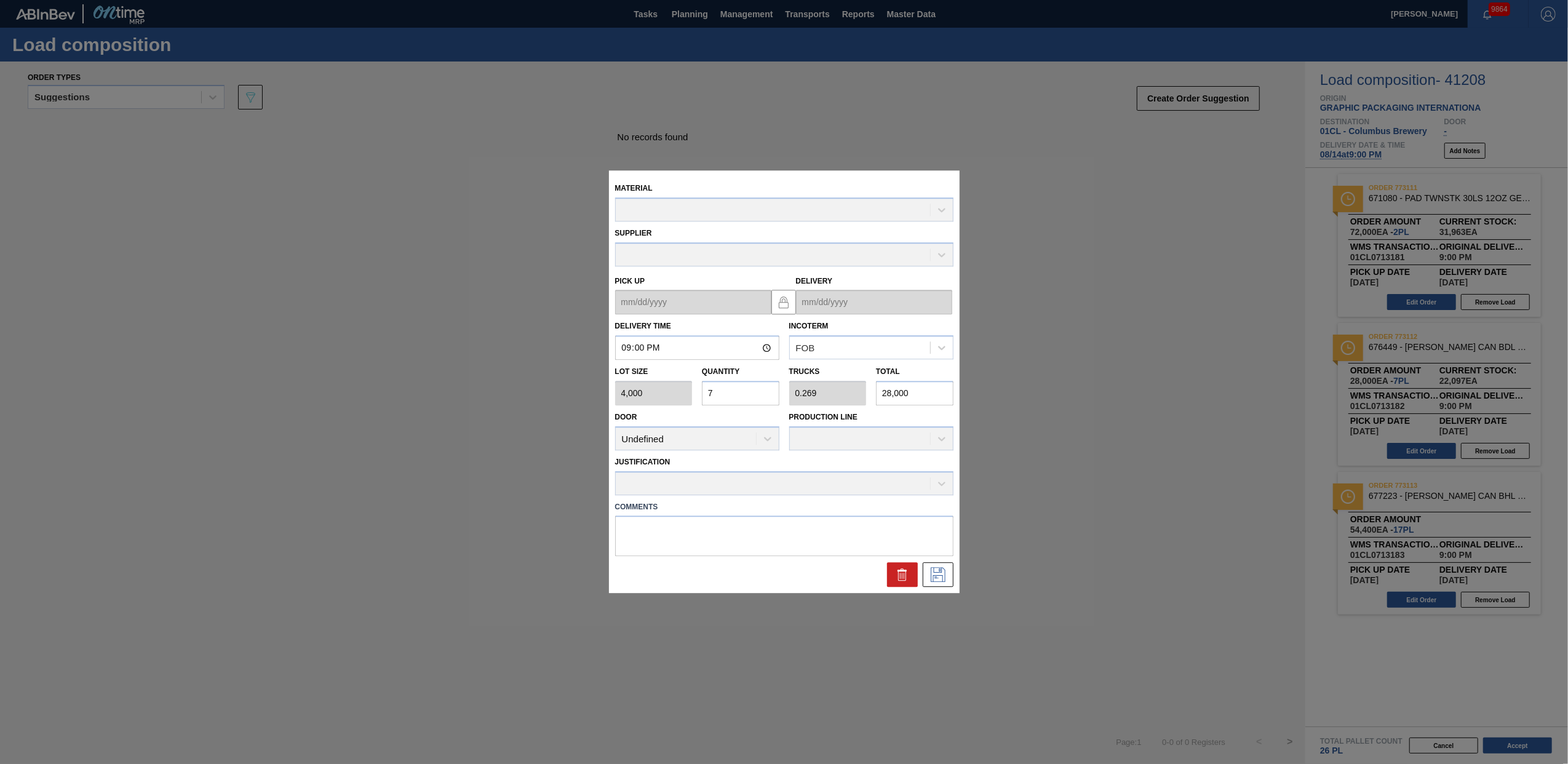
type up "[DATE]"
type input "[DATE]"
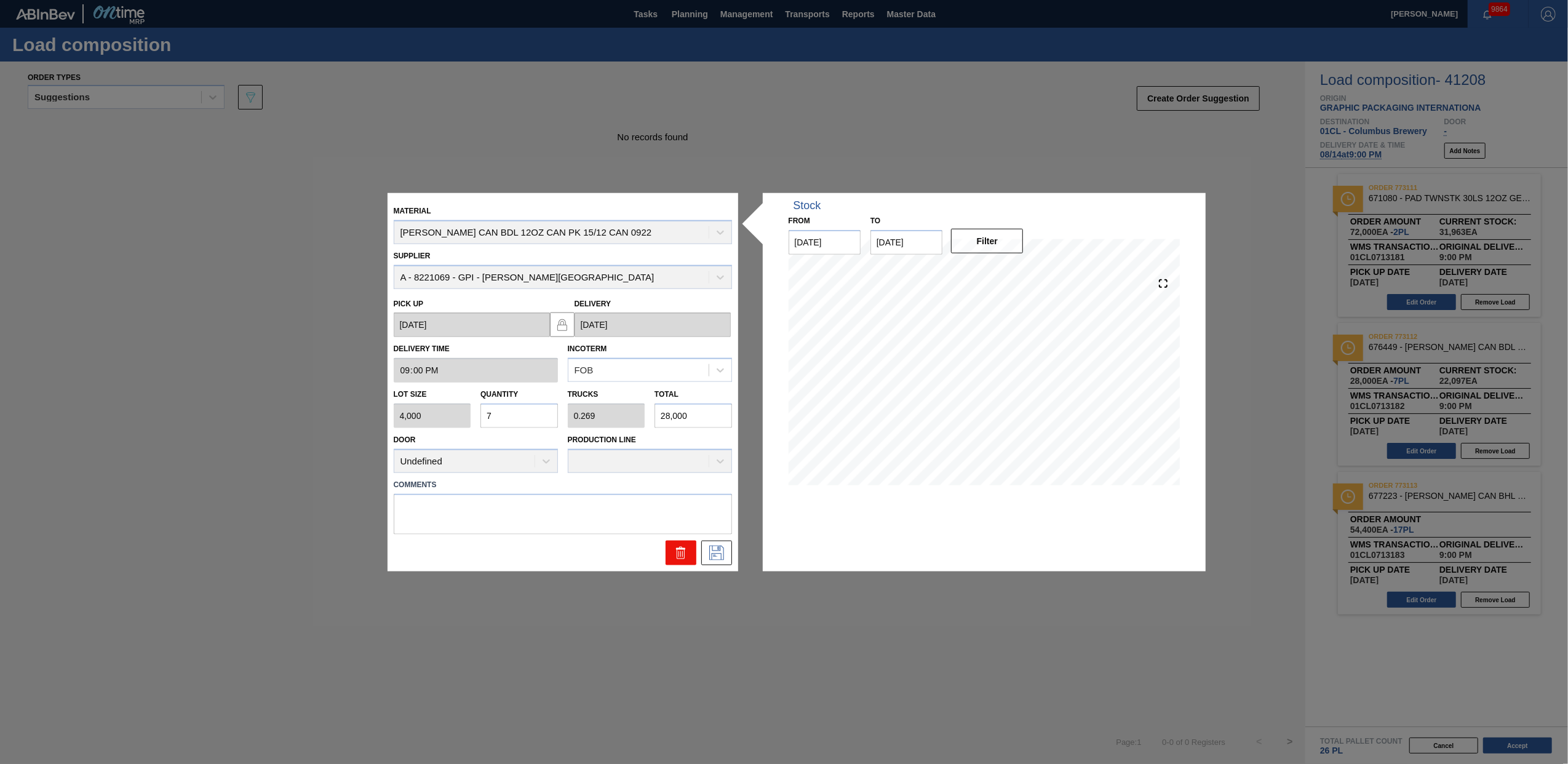
click at [675, 551] on icon at bounding box center [681, 553] width 15 height 15
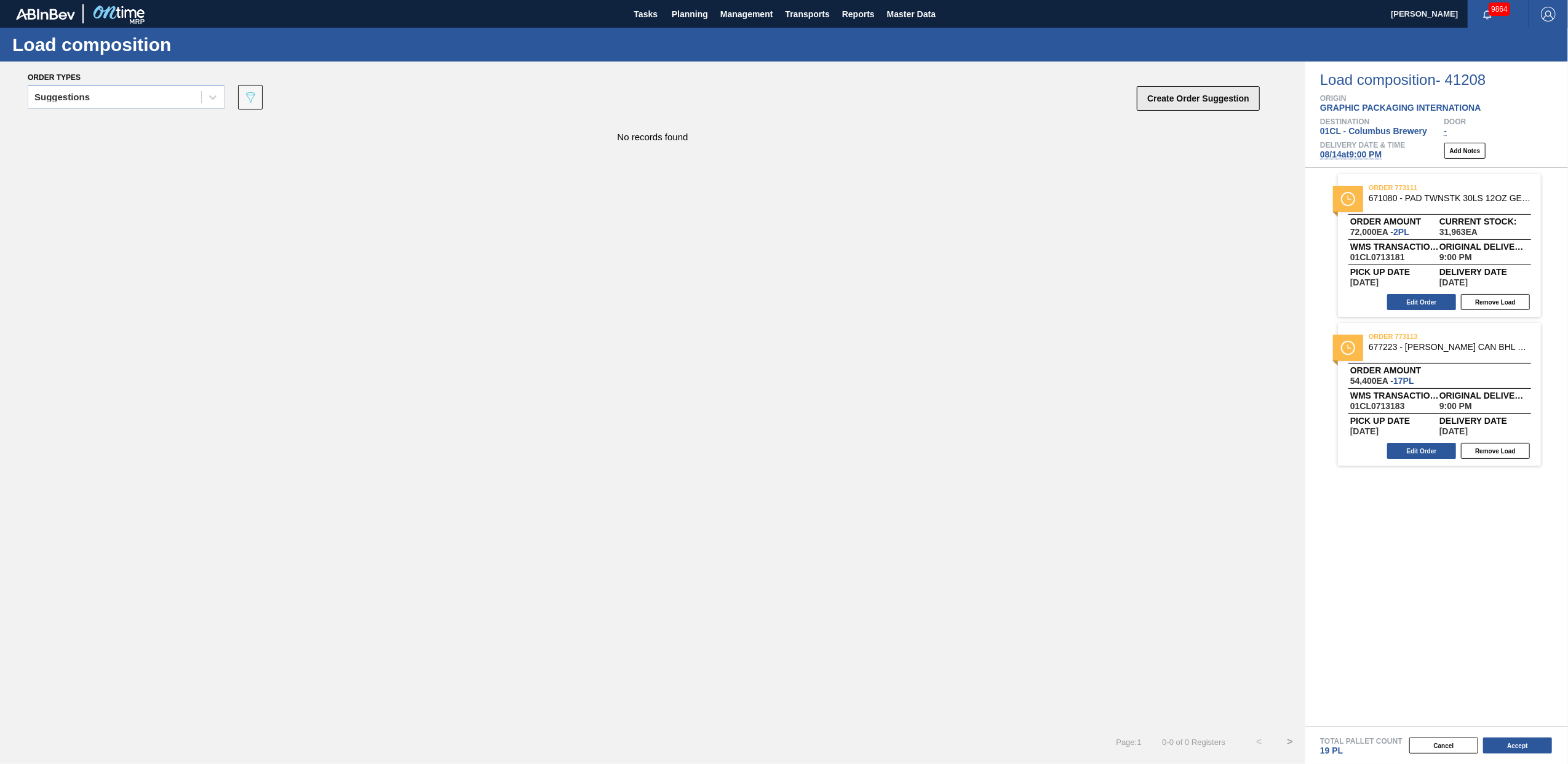
click at [1193, 106] on button "Create Order Suggestion" at bounding box center [1198, 99] width 123 height 25
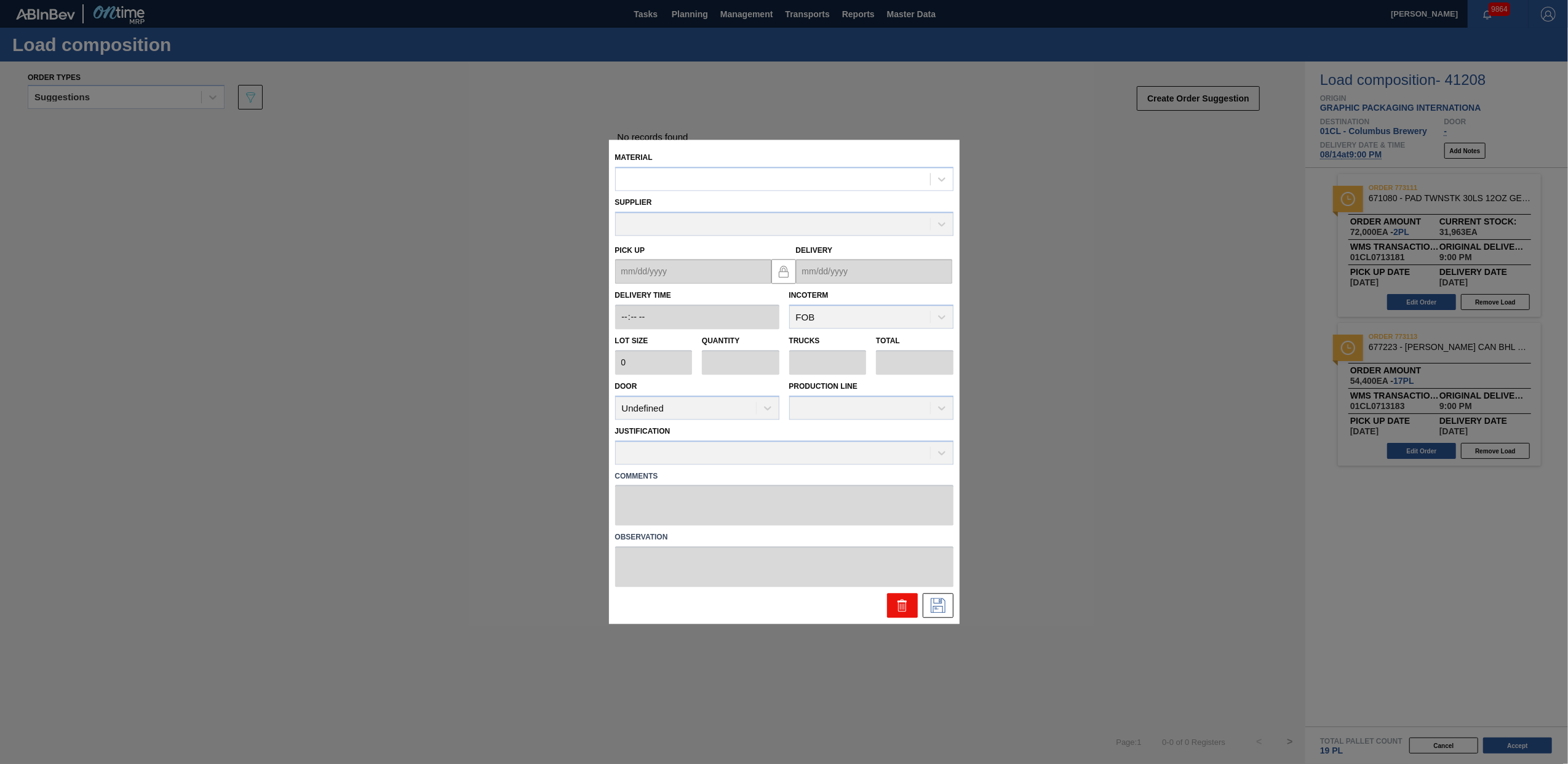
click at [898, 605] on icon at bounding box center [902, 606] width 8 height 9
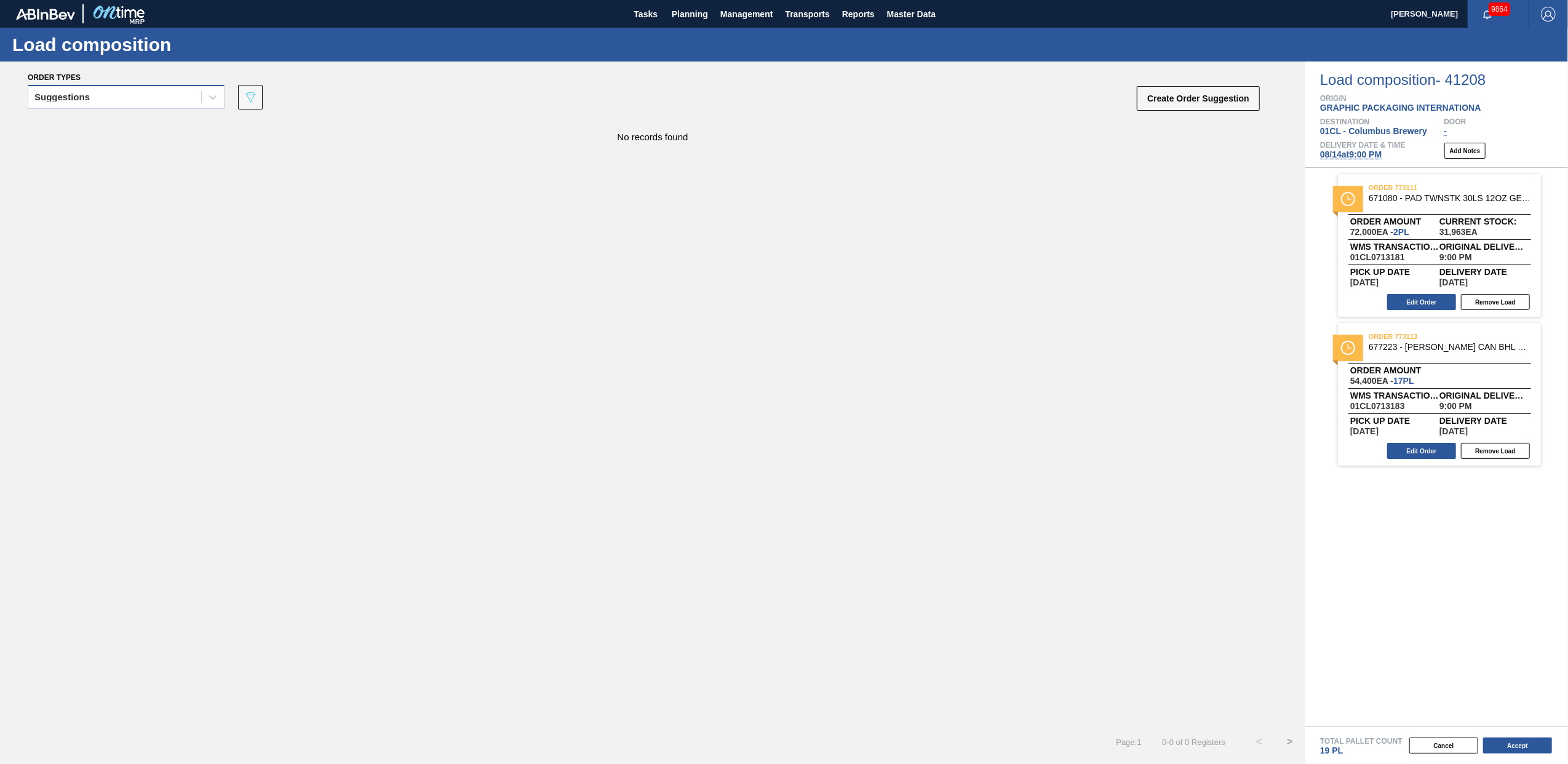
click at [200, 100] on div "Suggestions" at bounding box center [115, 97] width 173 height 18
click at [146, 131] on div "Awaiting load composition" at bounding box center [126, 127] width 197 height 23
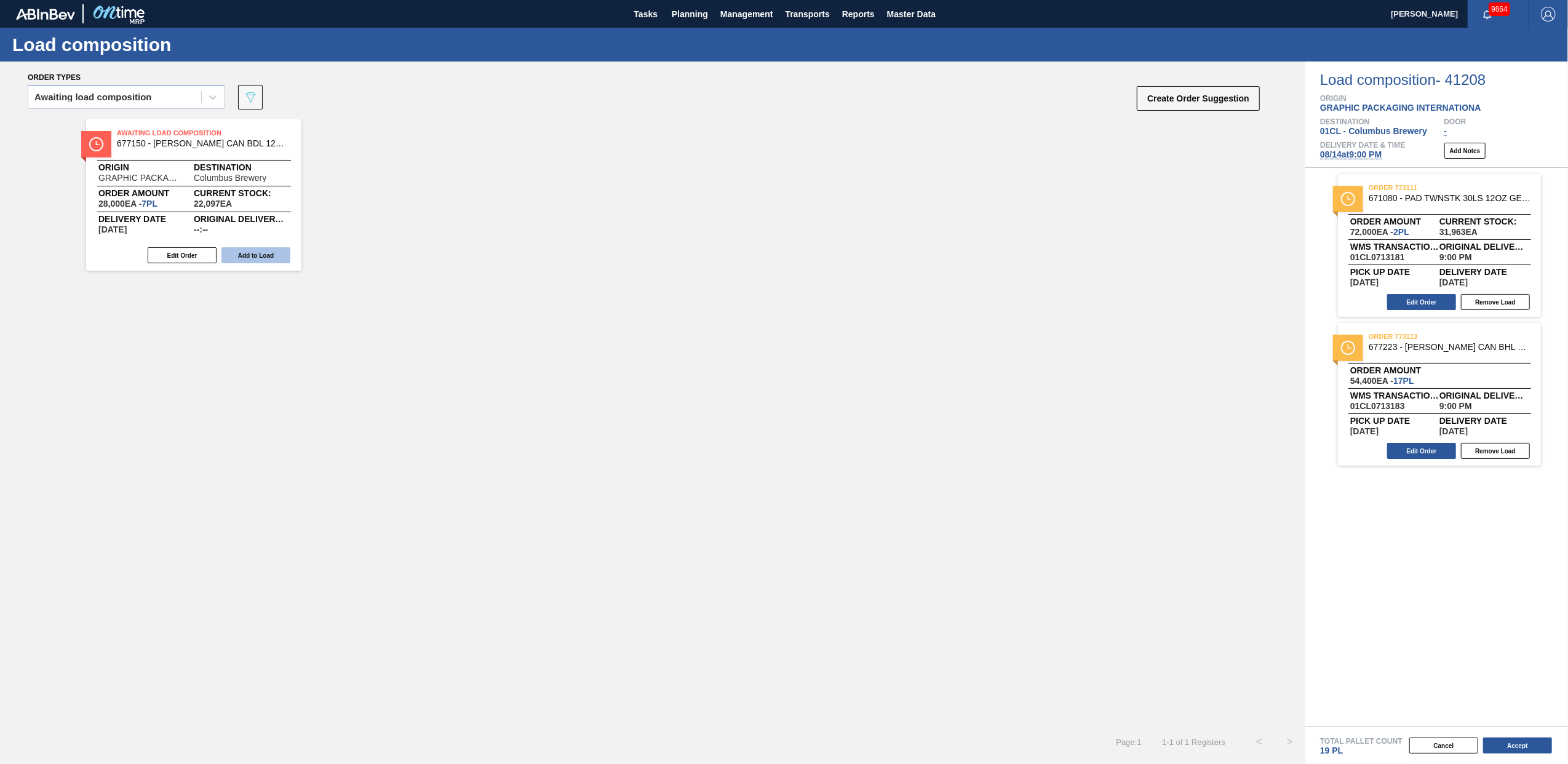
click at [261, 257] on button "Add to Load" at bounding box center [256, 255] width 69 height 16
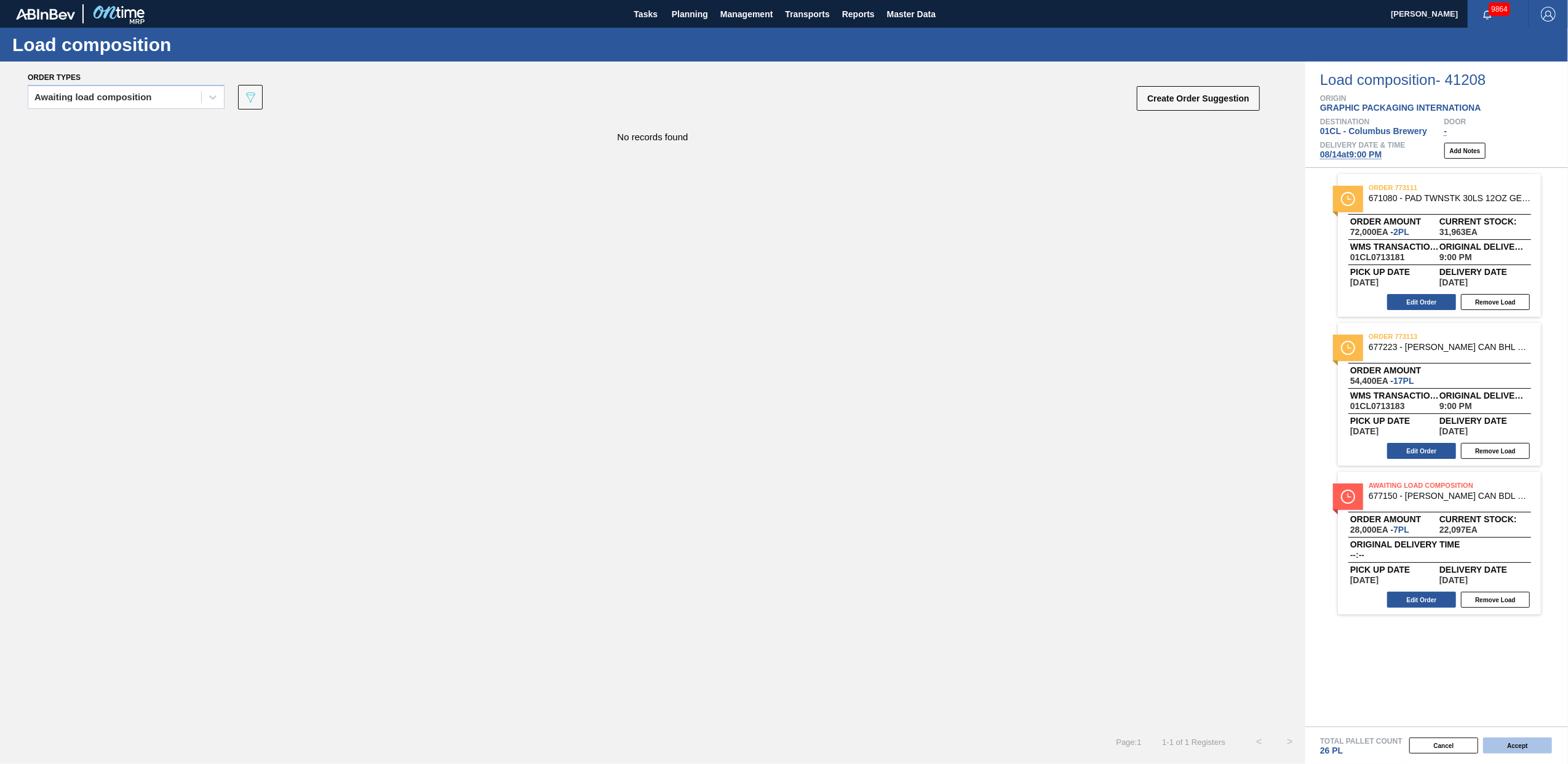
click at [1540, 742] on button "Accept" at bounding box center [1517, 745] width 69 height 16
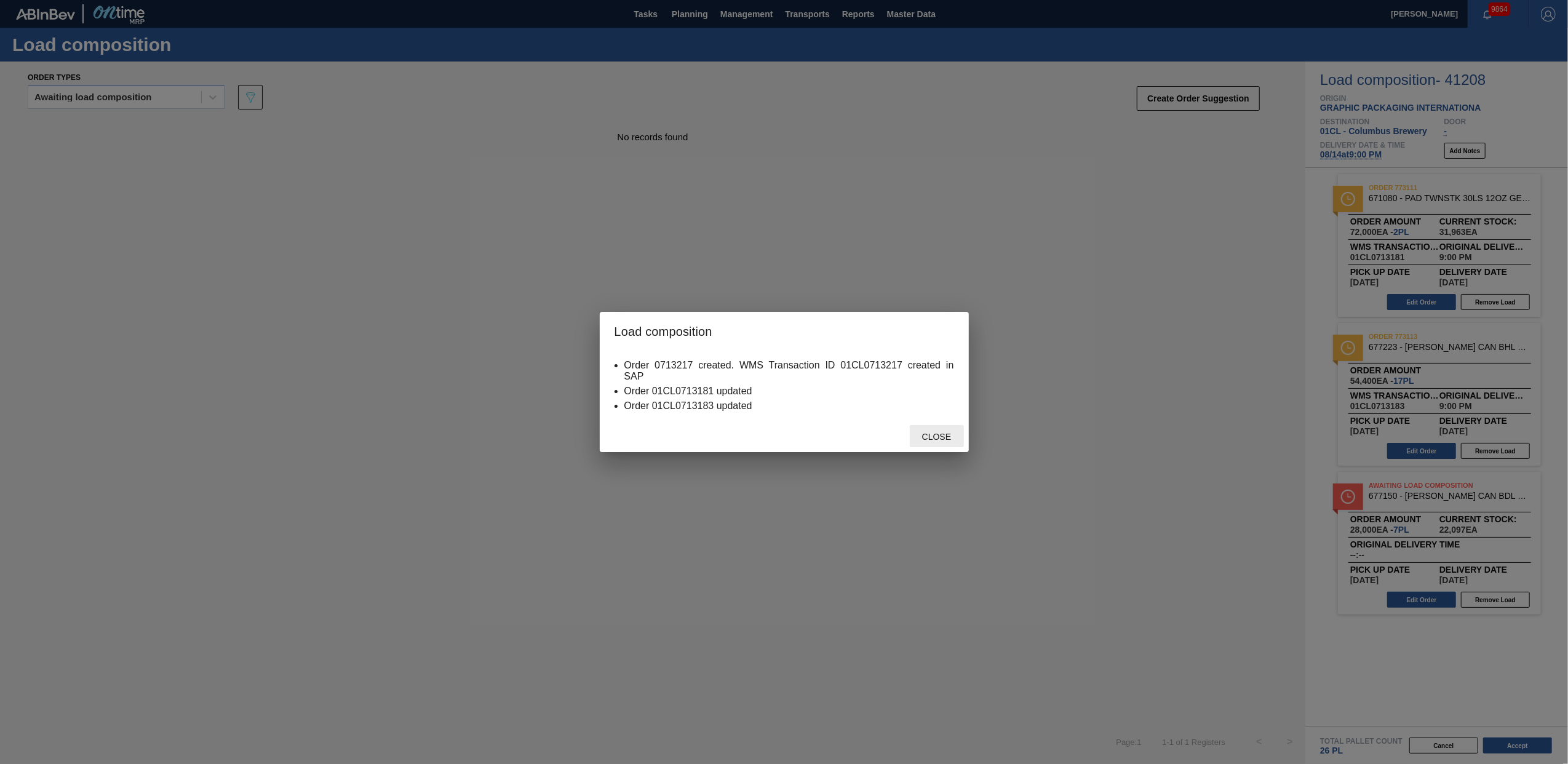
click at [935, 434] on span "Close" at bounding box center [937, 437] width 48 height 10
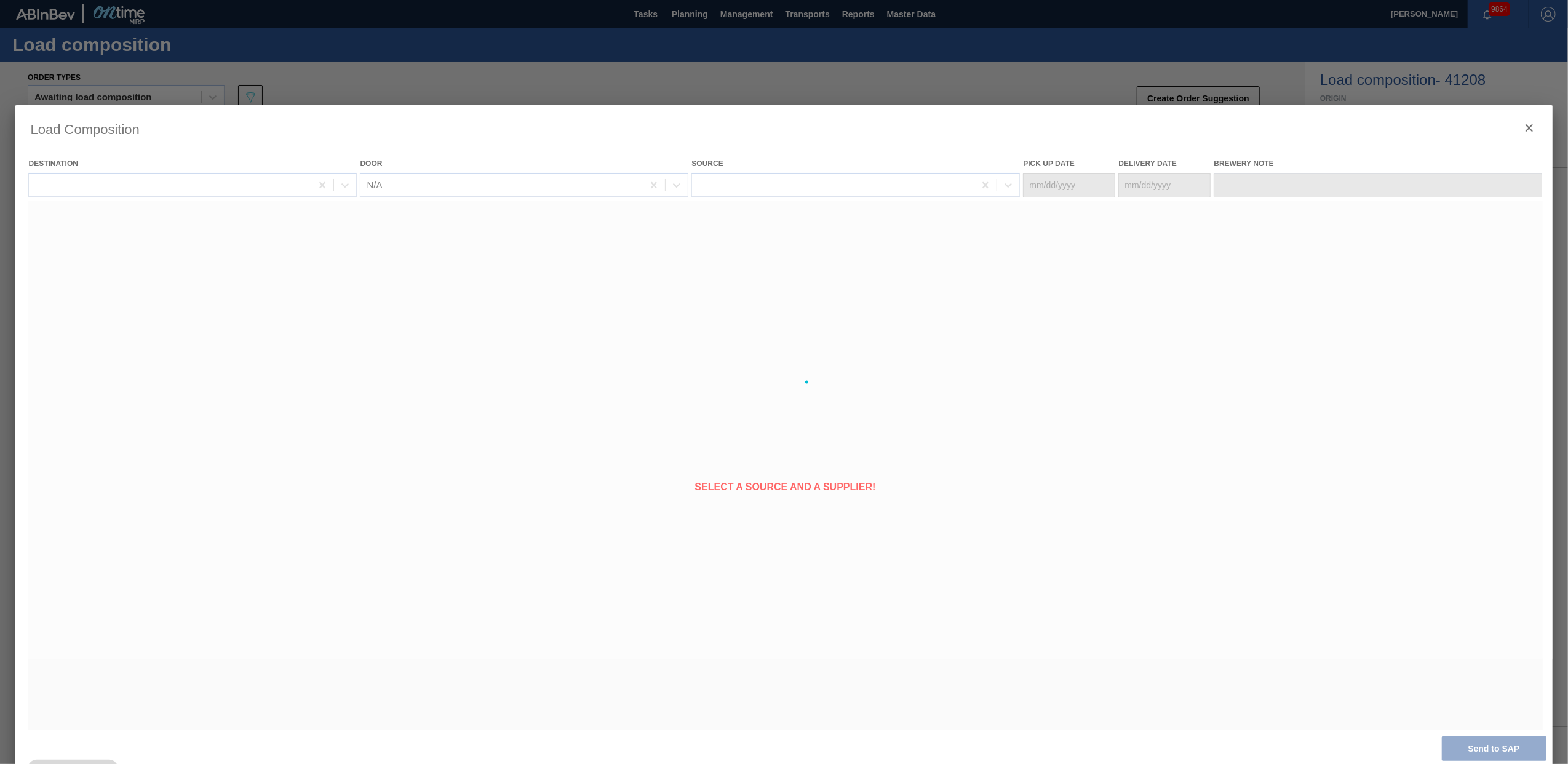
type Date "[DATE]"
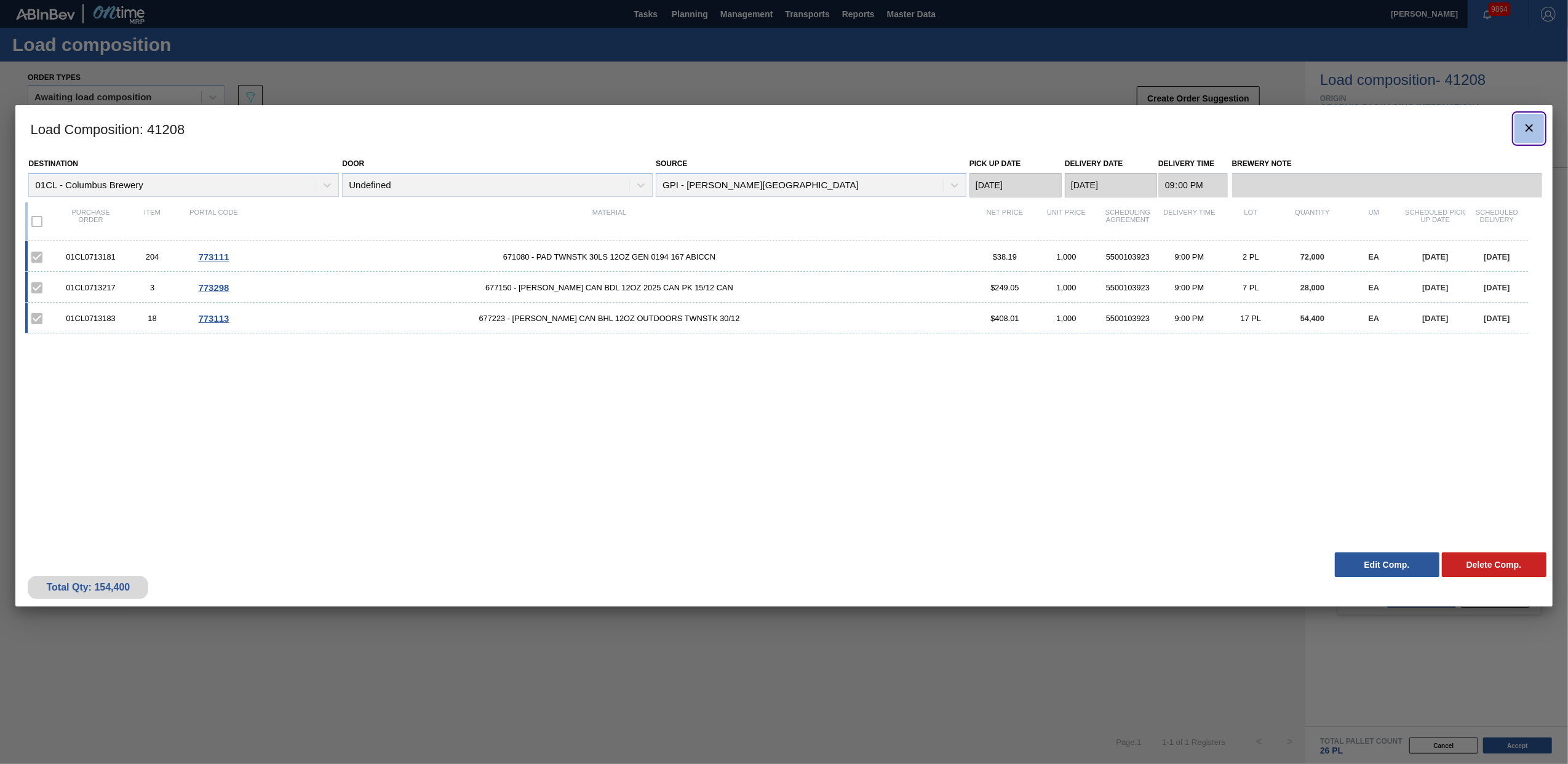
click at [1529, 130] on icon "botão de ícone" at bounding box center [1529, 128] width 15 height 15
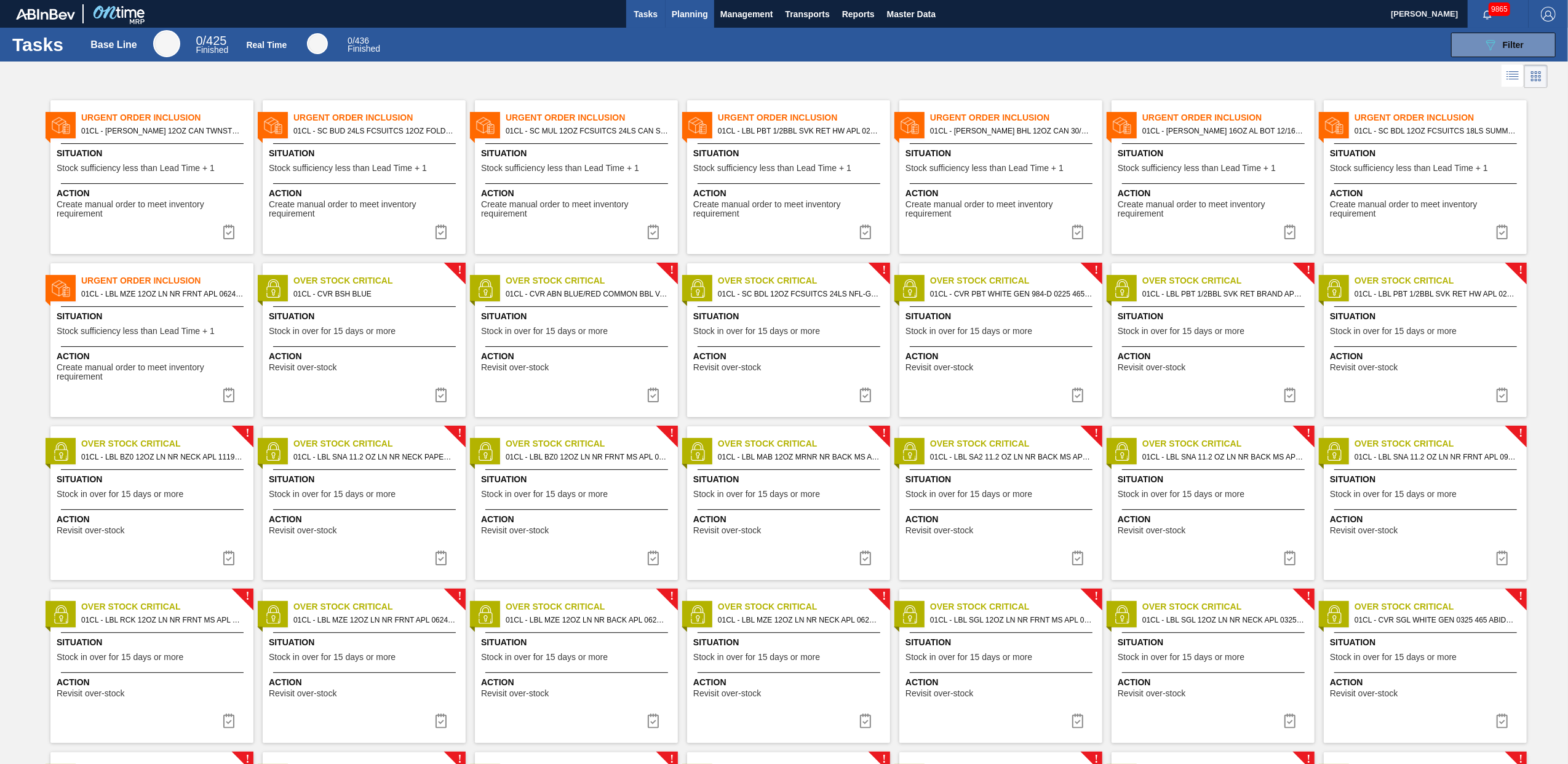
click at [695, 21] on button "Planning" at bounding box center [690, 14] width 48 height 28
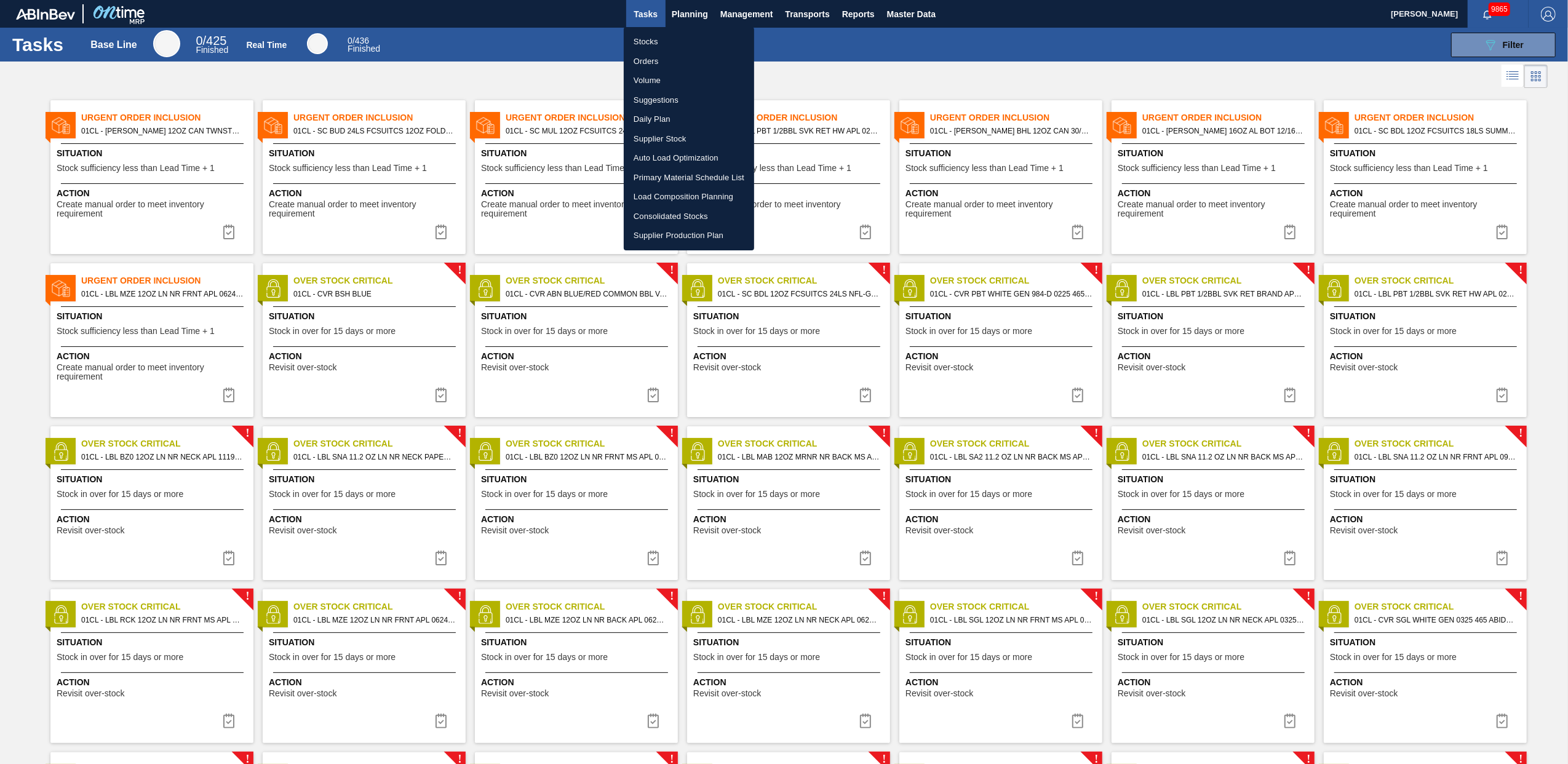
click at [666, 47] on li "Stocks" at bounding box center [688, 42] width 130 height 20
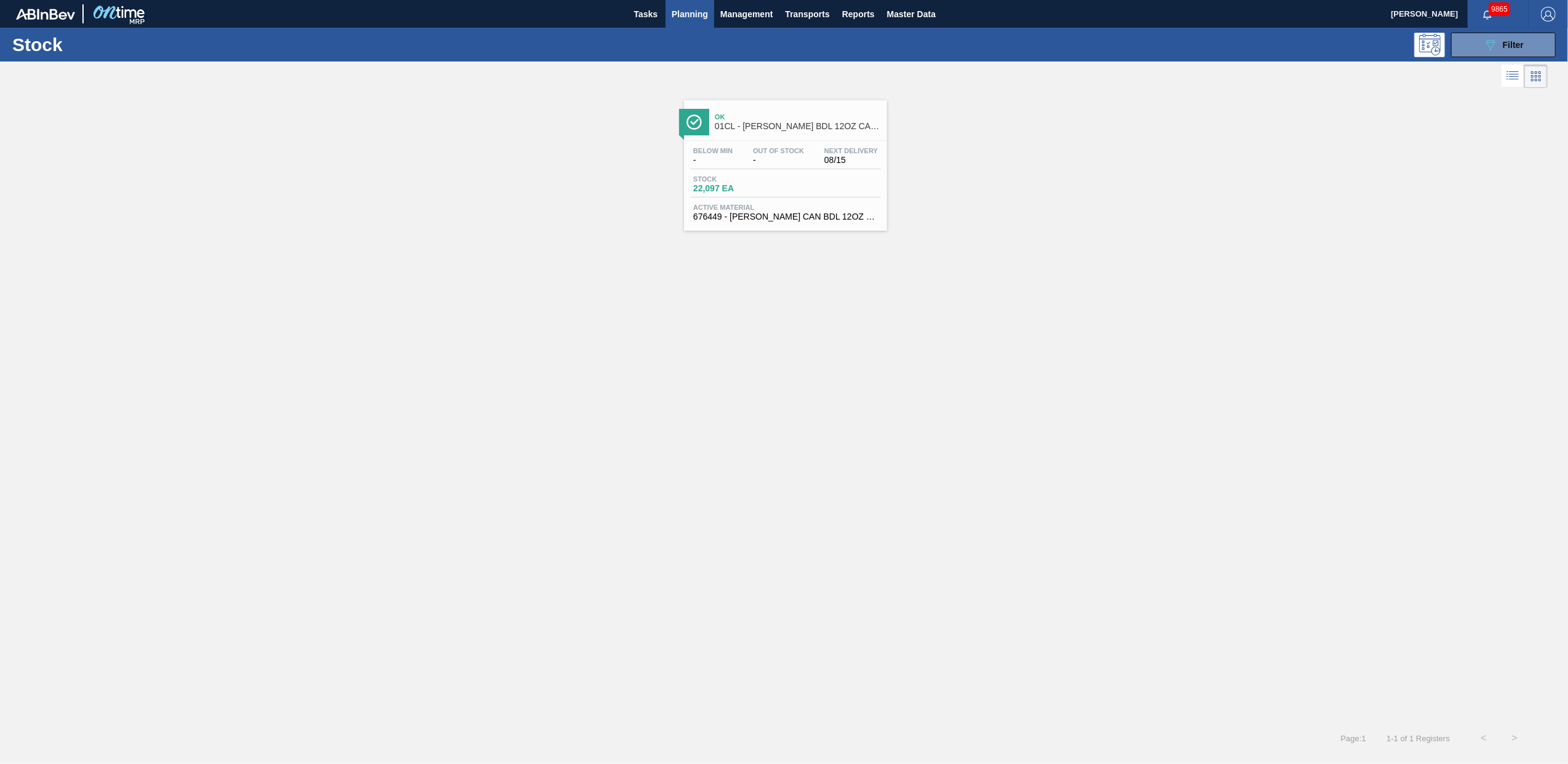
click at [785, 212] on span "676449 - [PERSON_NAME] CAN BDL 12OZ CAN PK 15/12 CAN 0922" at bounding box center [785, 216] width 184 height 9
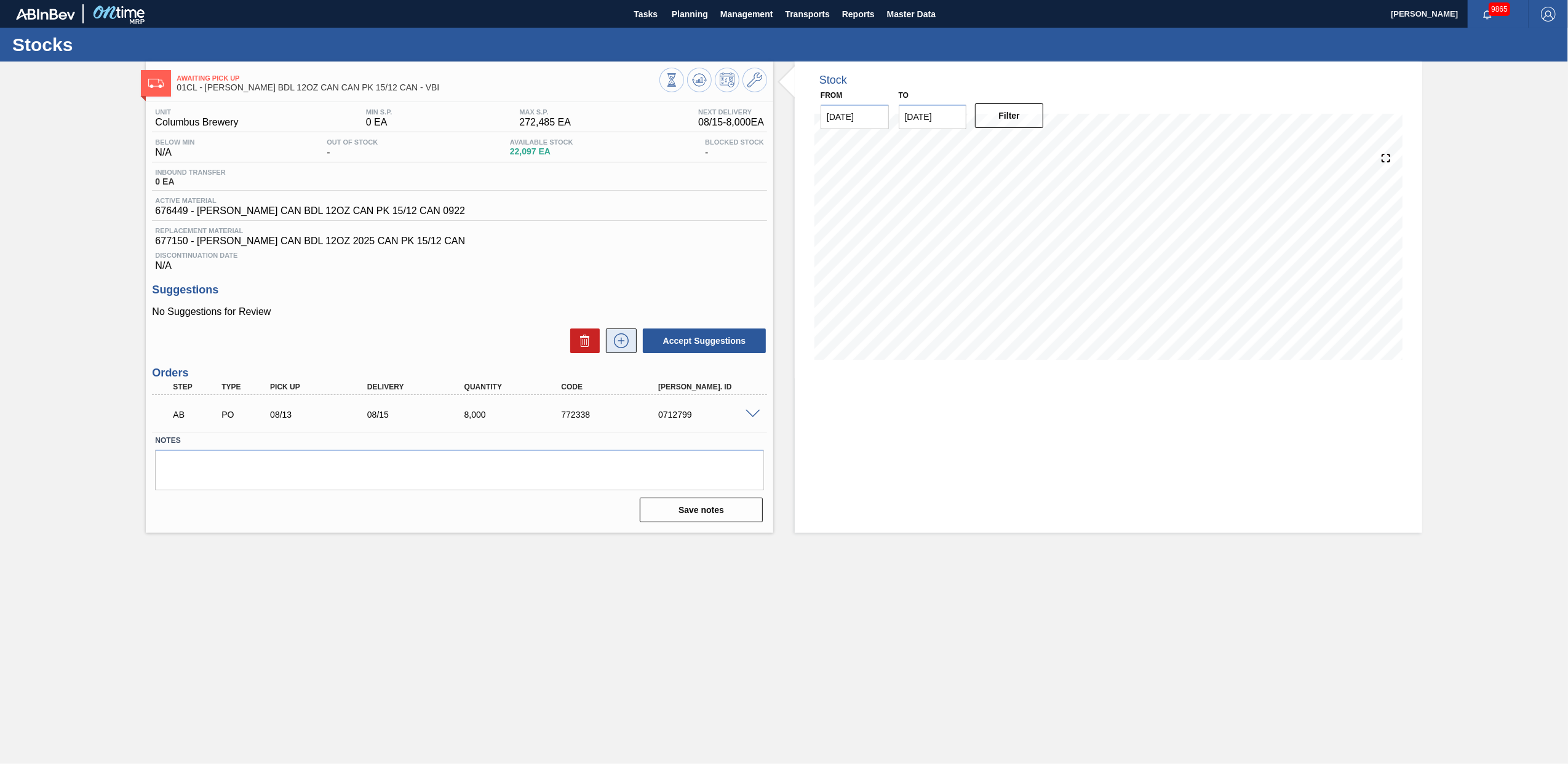
click at [621, 340] on icon at bounding box center [621, 340] width 20 height 15
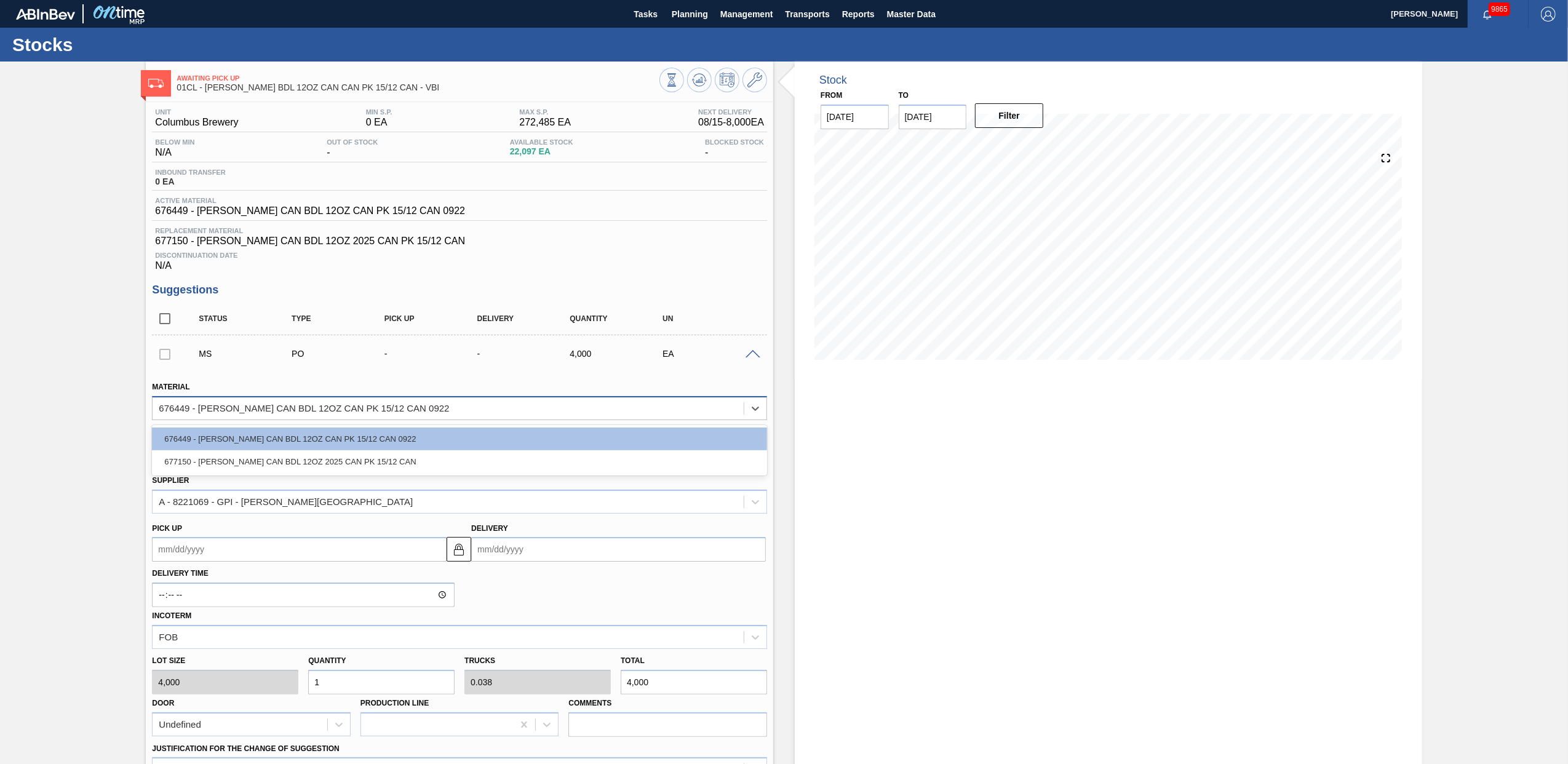
click at [535, 419] on div "676449 - [PERSON_NAME] CAN BDL 12OZ CAN PK 15/12 CAN 0922" at bounding box center [460, 408] width 615 height 24
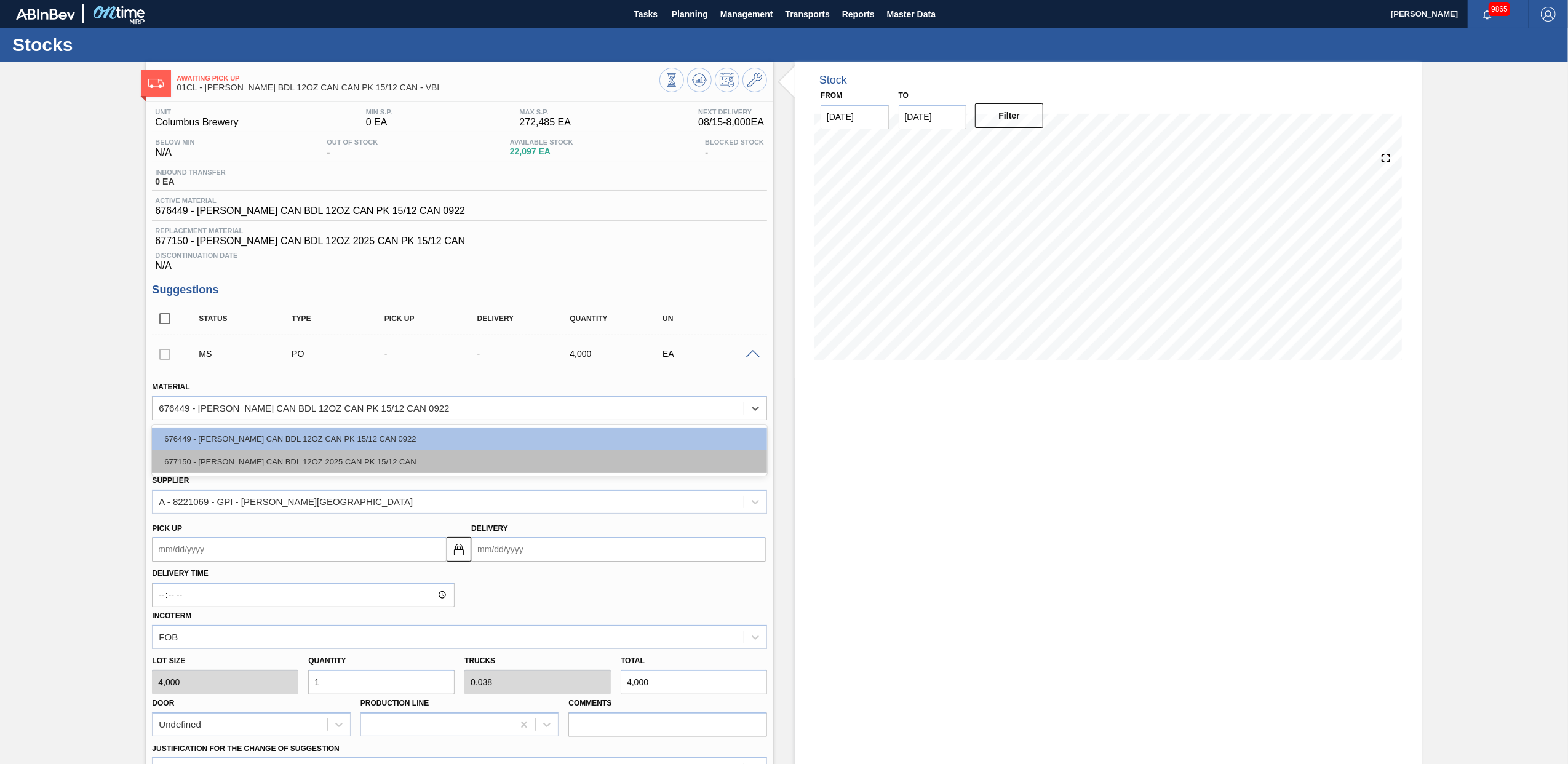
click at [520, 470] on div "677150 - [PERSON_NAME] CAN BDL 12OZ 2025 CAN PK 15/12 CAN" at bounding box center [460, 461] width 615 height 23
type input "0.045"
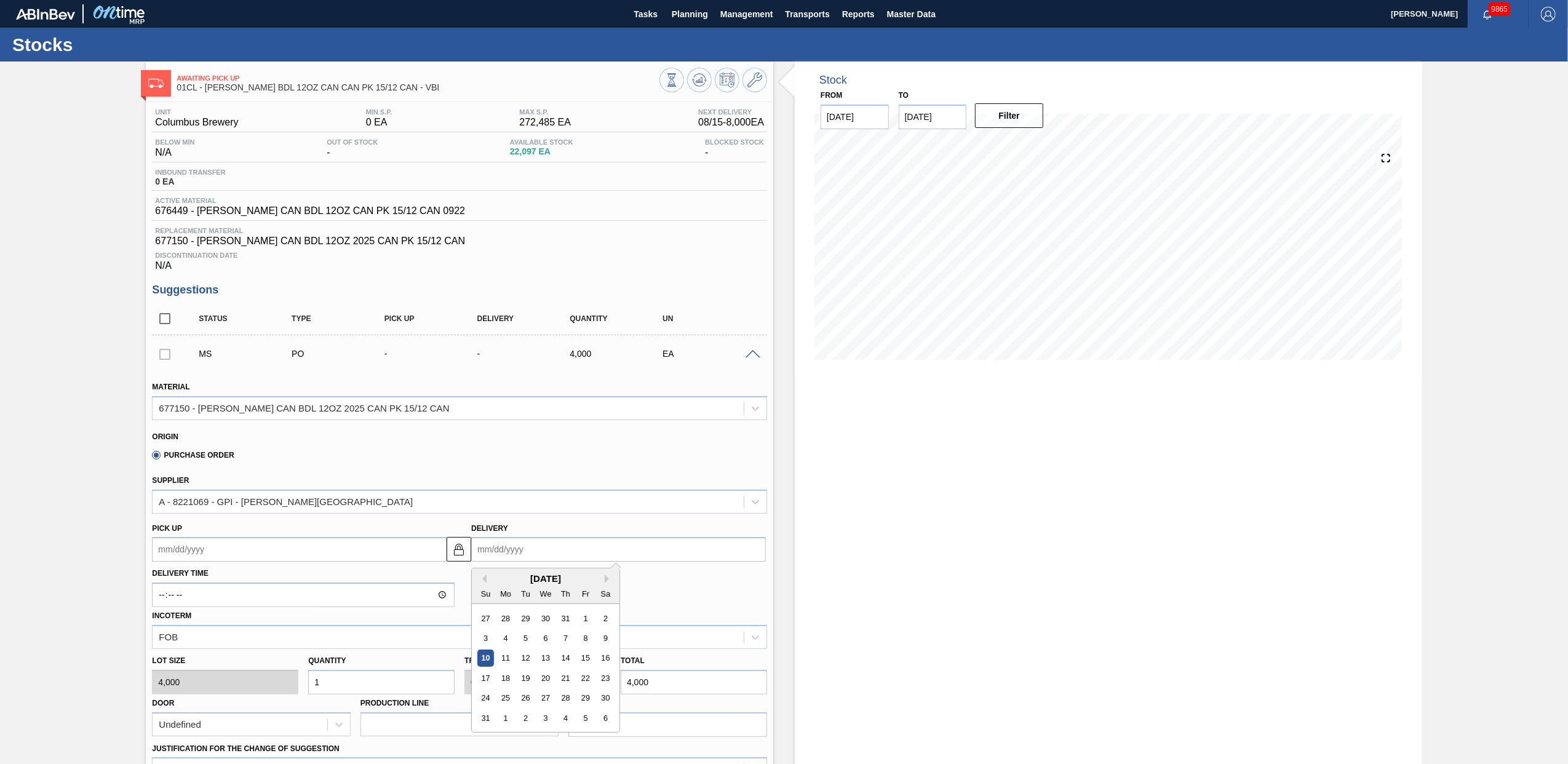
click at [537, 549] on input "Delivery" at bounding box center [618, 549] width 295 height 25
click at [589, 660] on div "15" at bounding box center [586, 658] width 17 height 17
type up "[DATE]"
type input "[DATE]"
click at [354, 690] on input "1" at bounding box center [381, 682] width 146 height 25
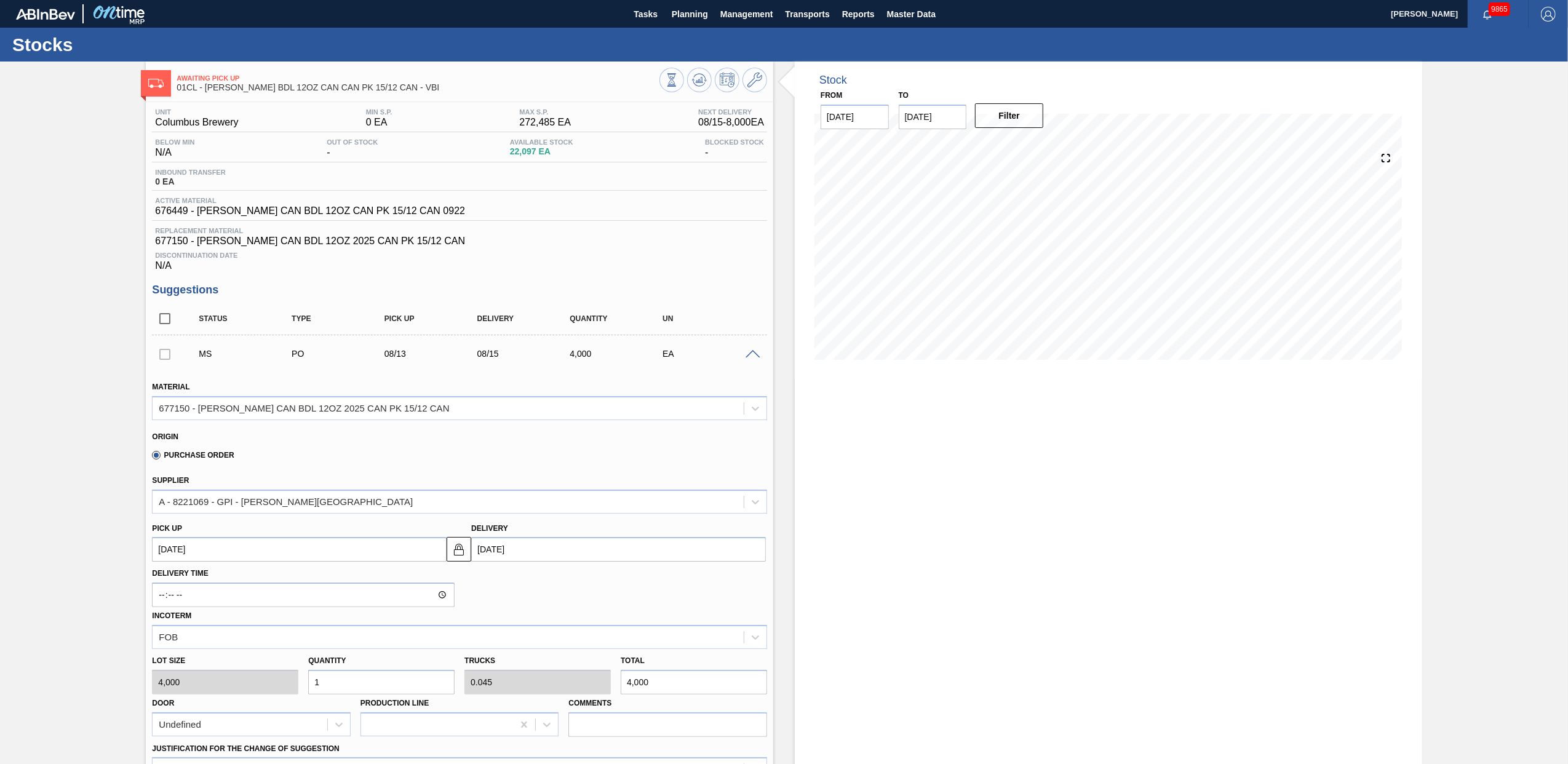
type input "0"
type input "7"
type input "0.318"
type input "28,000"
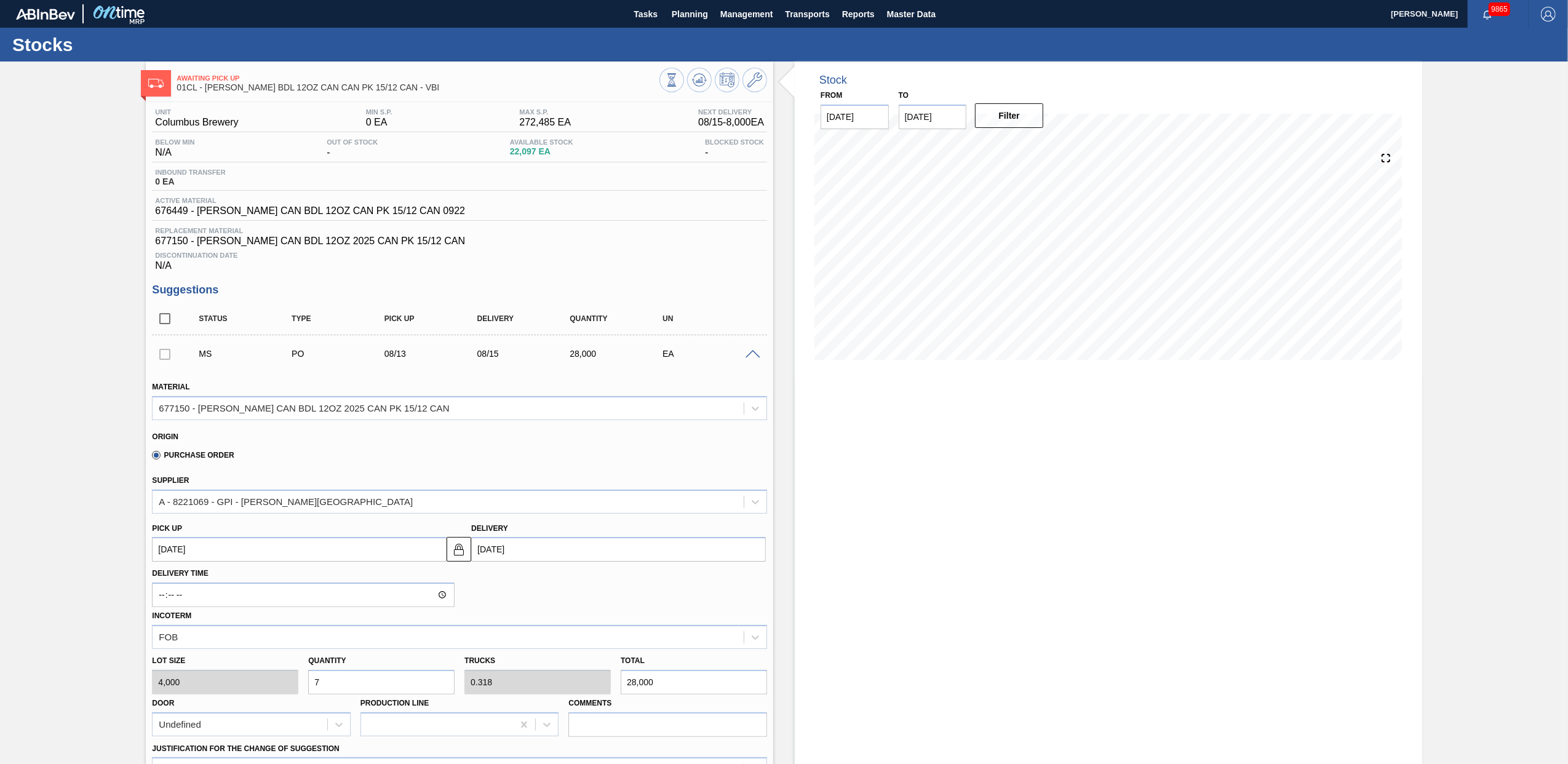
scroll to position [325, 0]
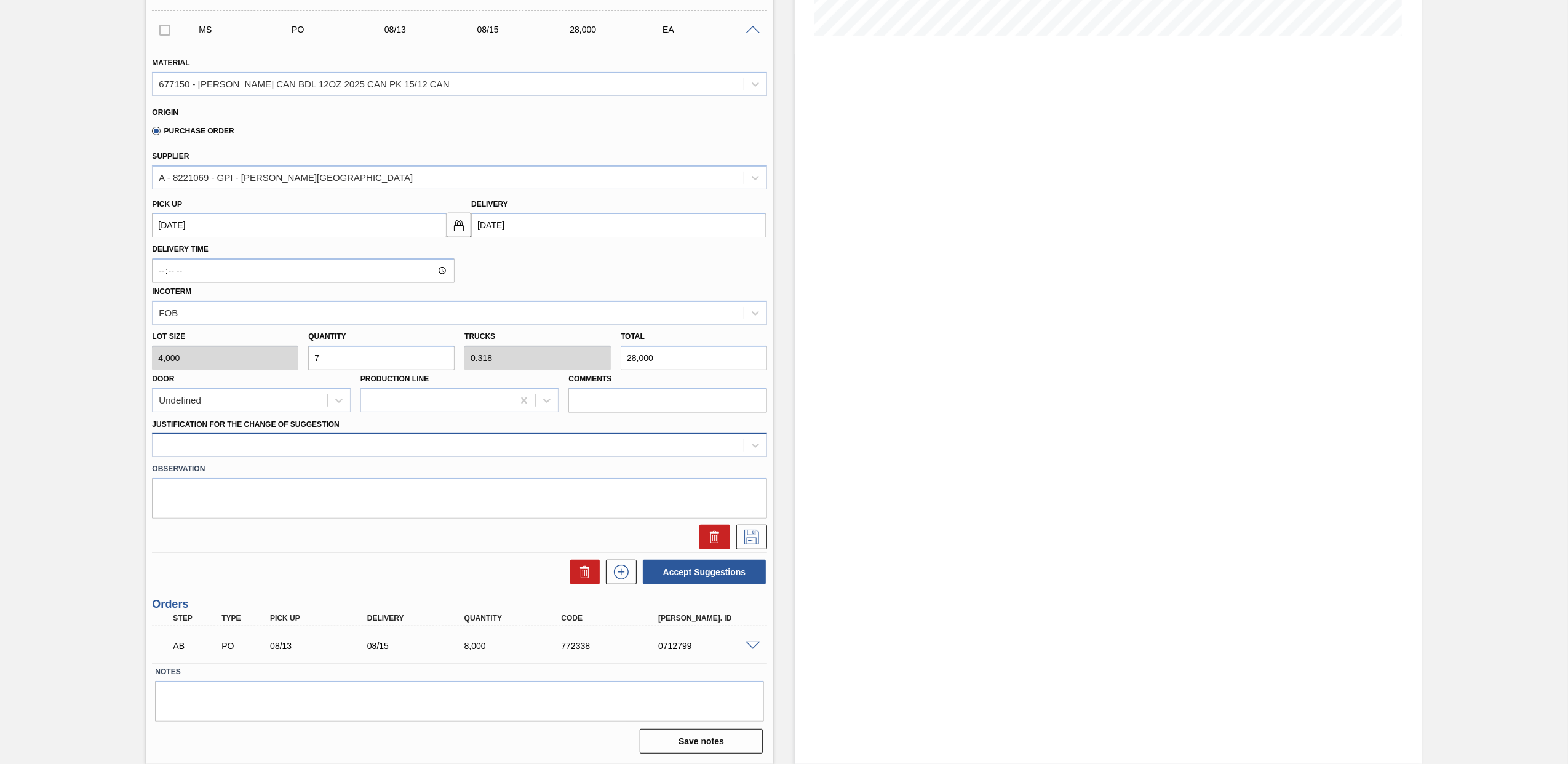
type input "7"
click at [409, 438] on div at bounding box center [448, 445] width 591 height 18
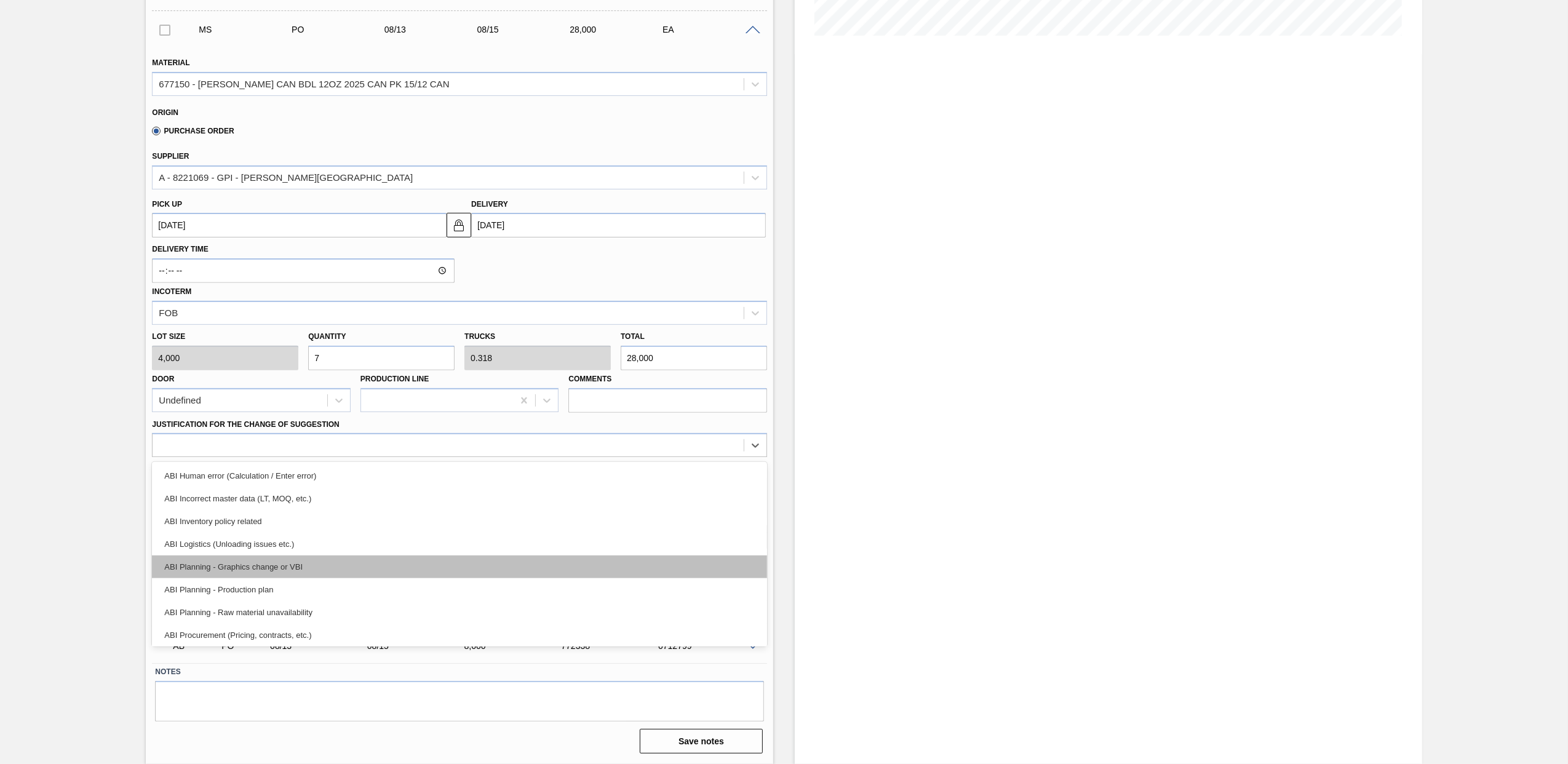
click at [377, 563] on div "ABI Planning - Graphics change or VBI" at bounding box center [460, 566] width 615 height 23
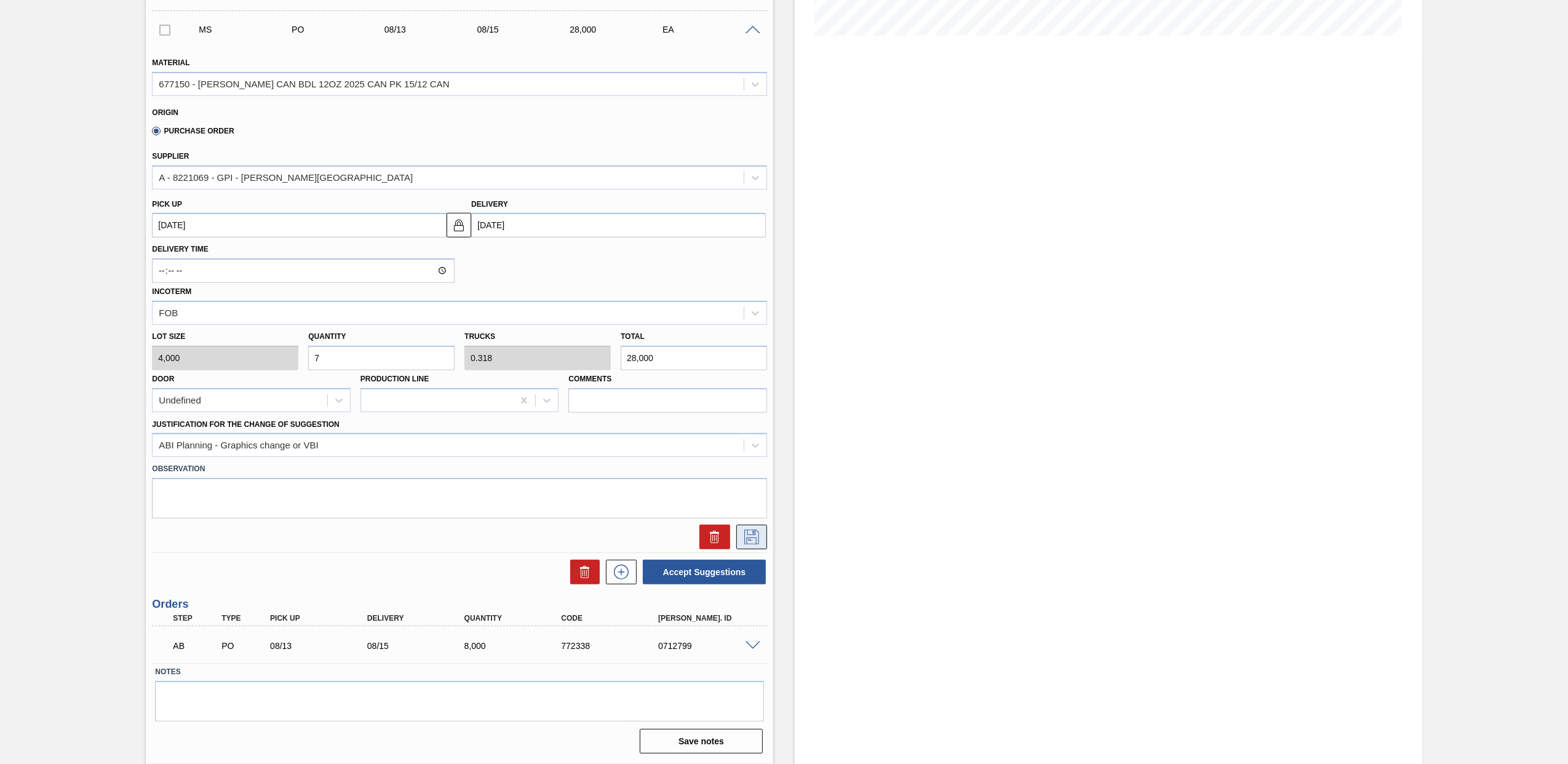
click at [752, 537] on icon at bounding box center [752, 537] width 20 height 15
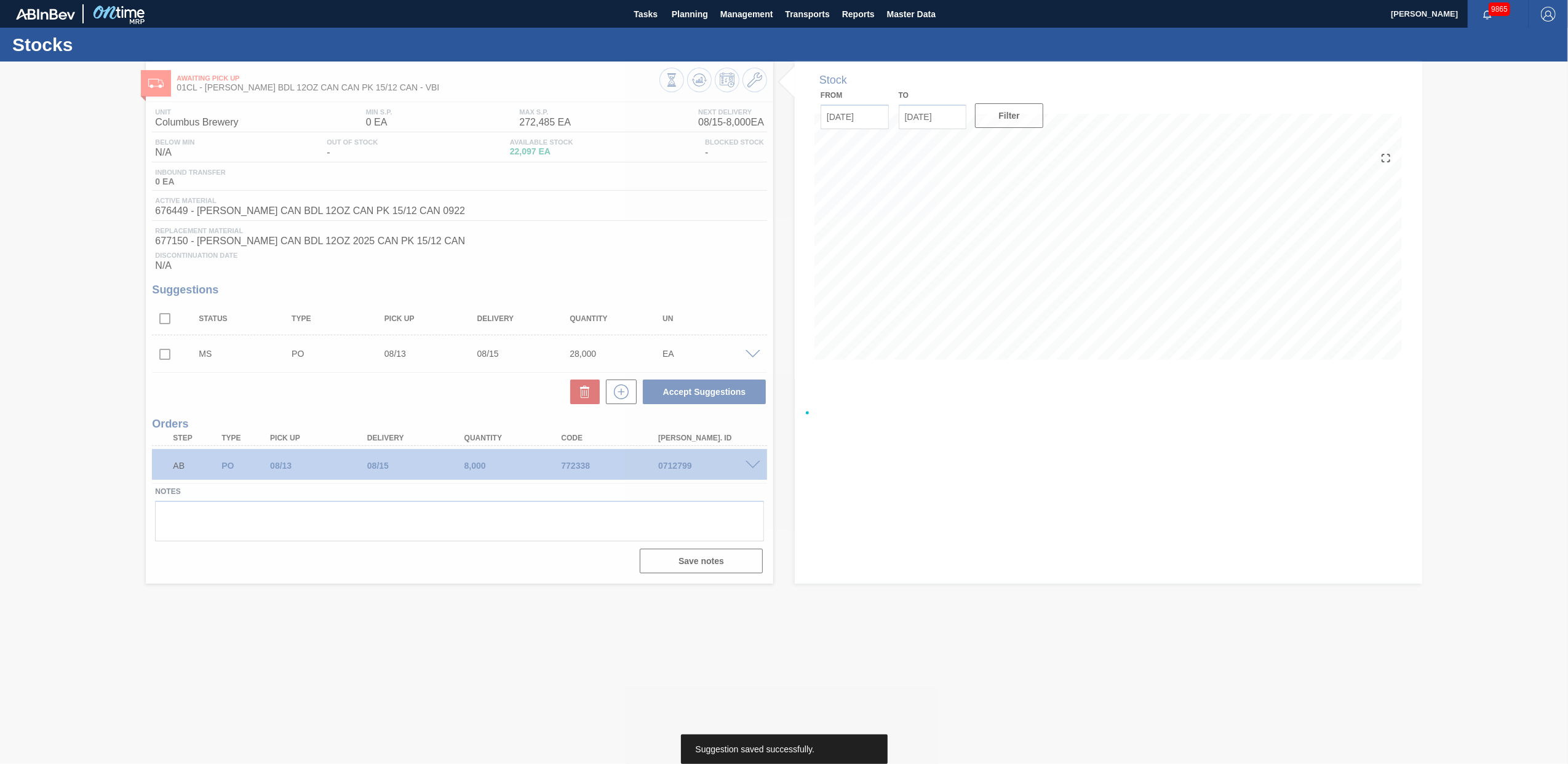
scroll to position [0, 0]
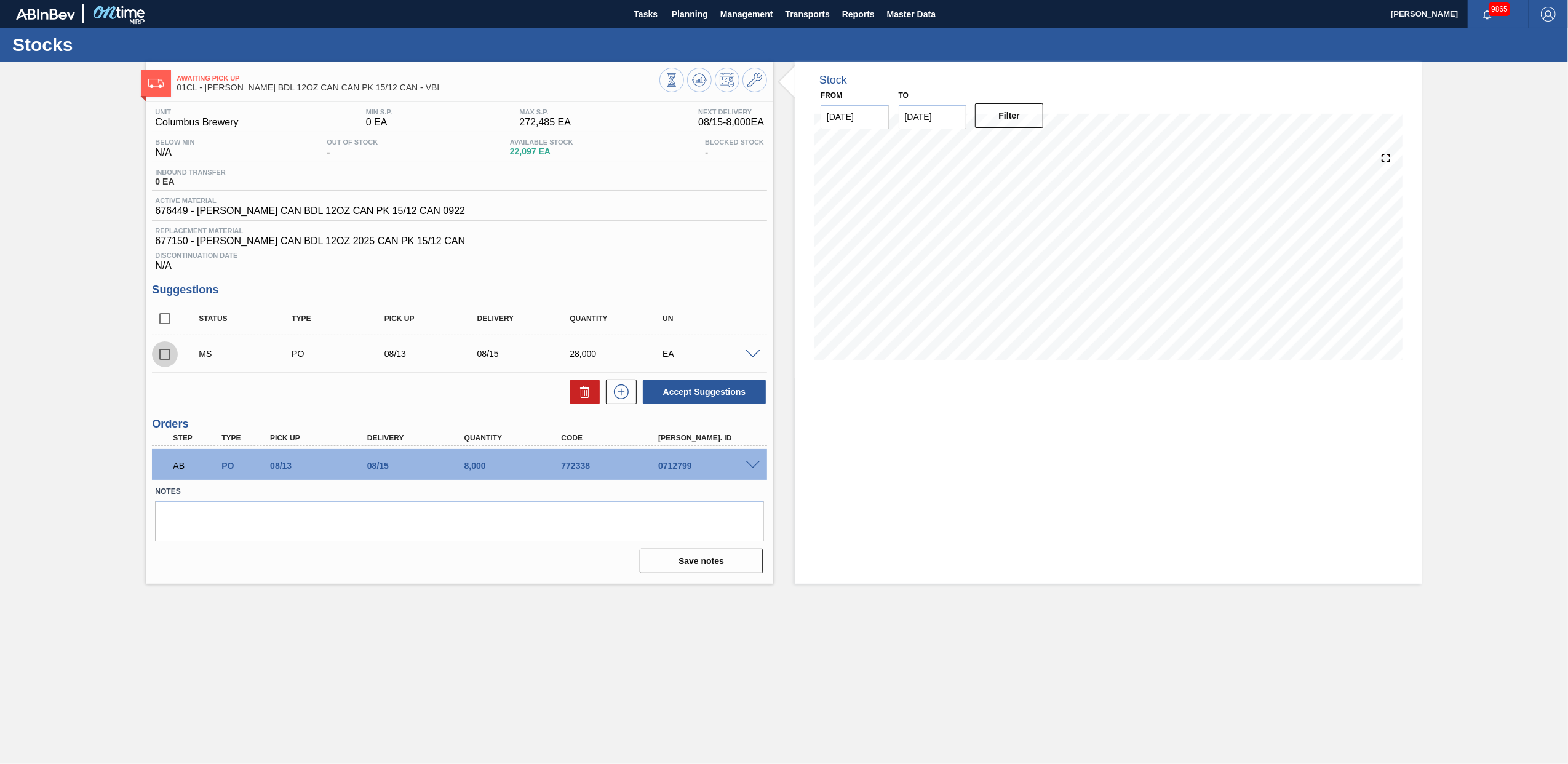
click at [164, 360] on input "checkbox" at bounding box center [165, 354] width 26 height 26
click at [690, 393] on button "Accept Suggestions" at bounding box center [704, 392] width 123 height 25
checkbox input "false"
